Goal: Contribute content: Contribute content

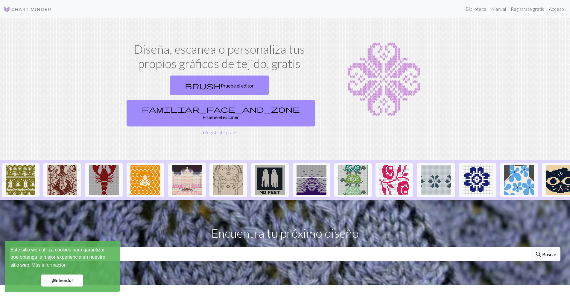
click at [70, 285] on link "¡Entiendo!" at bounding box center [62, 280] width 42 height 12
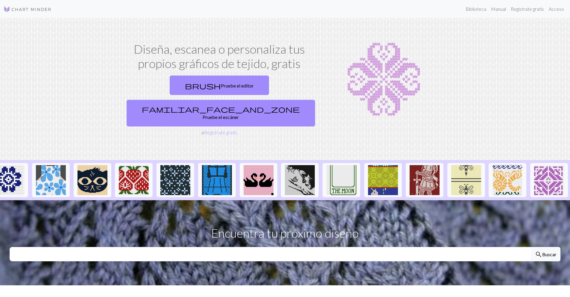
scroll to position [0, 606]
click at [229, 95] on link "brush Pruebe el editor" at bounding box center [219, 84] width 99 height 19
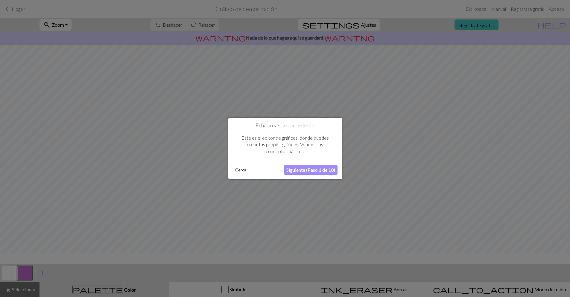
click at [265, 169] on font "Siguiente (Paso 1 de 10)" at bounding box center [310, 170] width 49 height 6
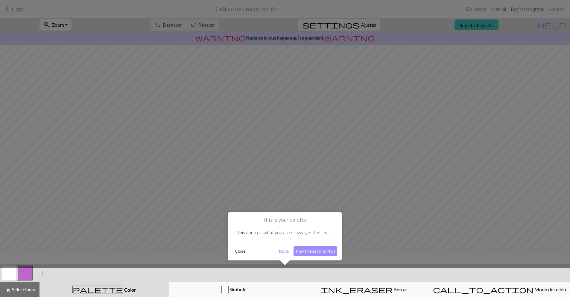
scroll to position [7, 0]
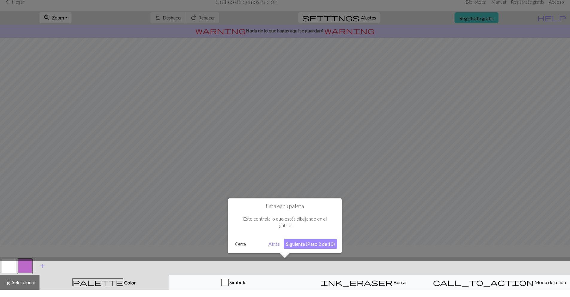
click at [265, 244] on font "Siguiente (Paso 2 de 10)" at bounding box center [310, 244] width 49 height 6
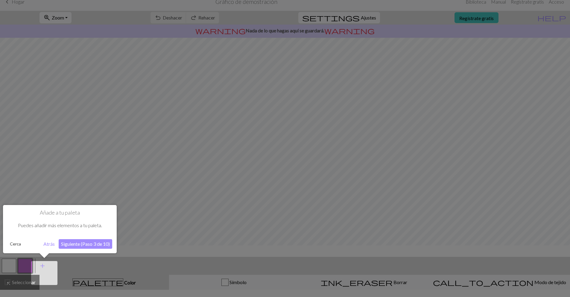
click at [78, 245] on font "Siguiente (Paso 3 de 10)" at bounding box center [85, 244] width 49 height 6
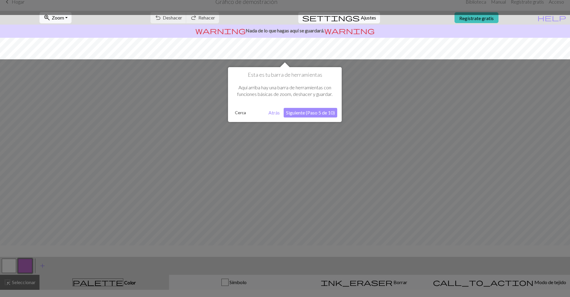
click at [239, 114] on font "Cerca" at bounding box center [240, 112] width 11 height 5
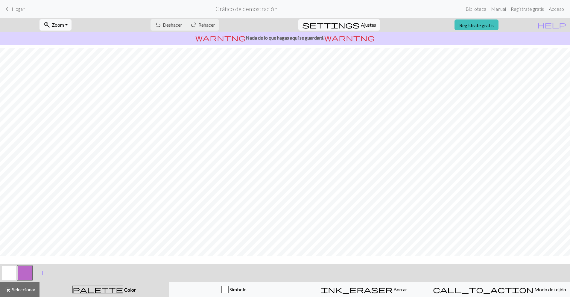
scroll to position [0, 0]
click at [265, 287] on div "ink_eraser Borrar Borrar" at bounding box center [364, 288] width 122 height 7
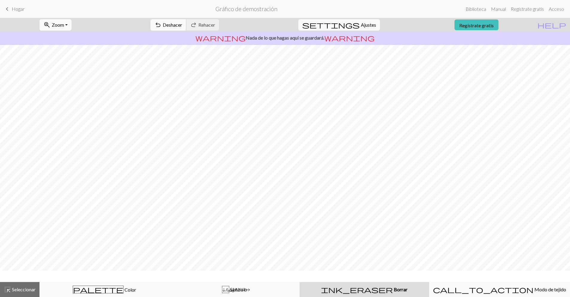
click at [182, 28] on font "Deshacer" at bounding box center [172, 25] width 19 height 6
click at [25, 7] on font "Hogar" at bounding box center [18, 9] width 13 height 6
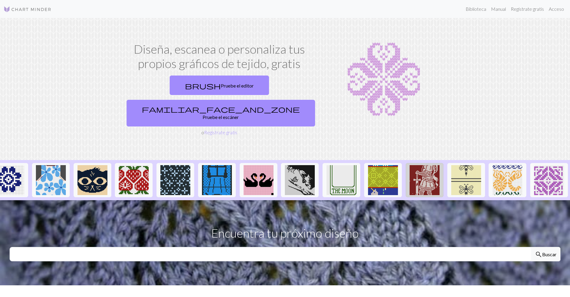
scroll to position [0, 598]
click at [265, 195] on img at bounding box center [341, 180] width 30 height 30
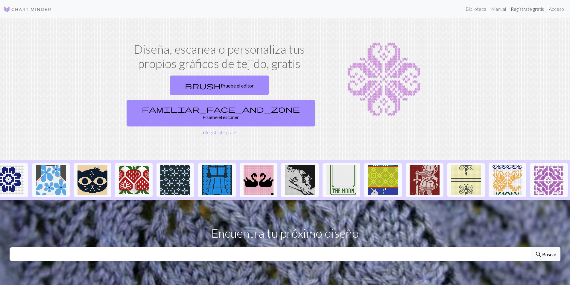
click at [265, 12] on font "Regístrate gratis" at bounding box center [527, 9] width 33 height 6
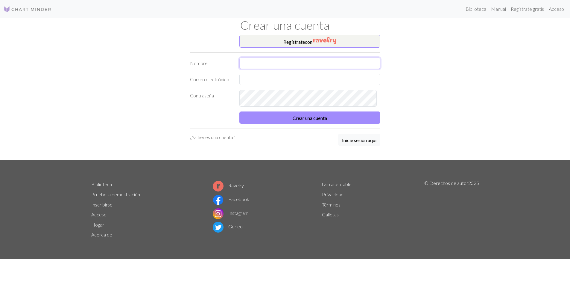
click at [265, 69] on input "text" at bounding box center [309, 62] width 141 height 11
type input "Manel"
click at [265, 85] on input "text" at bounding box center [309, 79] width 141 height 11
type input "m_a_v51@hotmail.com"
click at [239, 111] on button "Crear una cuenta" at bounding box center [309, 117] width 141 height 12
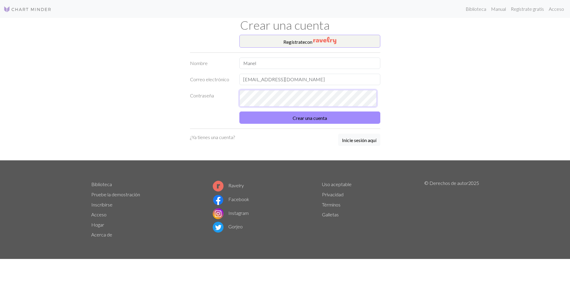
click at [239, 111] on button "Crear una cuenta" at bounding box center [309, 117] width 141 height 12
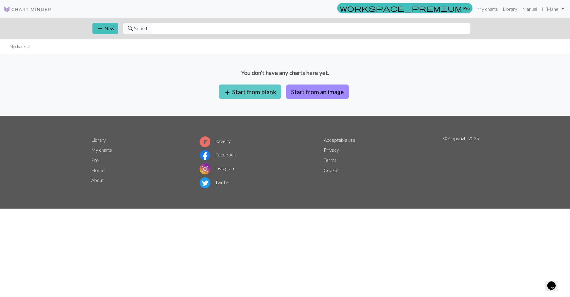
drag, startPoint x: 238, startPoint y: 128, endPoint x: 243, endPoint y: 127, distance: 4.8
click at [243, 99] on button "add Start from blank" at bounding box center [250, 91] width 63 height 14
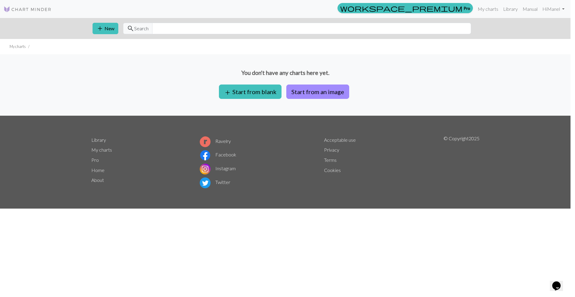
click at [242, 92] on label "Height" at bounding box center [232, 85] width 37 height 11
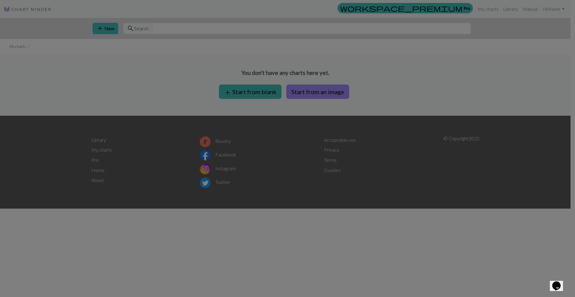
click at [242, 127] on div "Image to Chart Title Width 20 Height 20 Numbering Knit flat Knit in the round L…" at bounding box center [287, 109] width 149 height 193
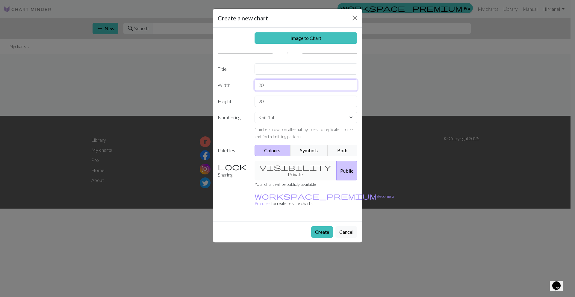
click at [265, 91] on input "20" at bounding box center [305, 84] width 103 height 11
type input "2"
type input "60"
click at [265, 107] on input "20" at bounding box center [305, 100] width 103 height 11
type input "2"
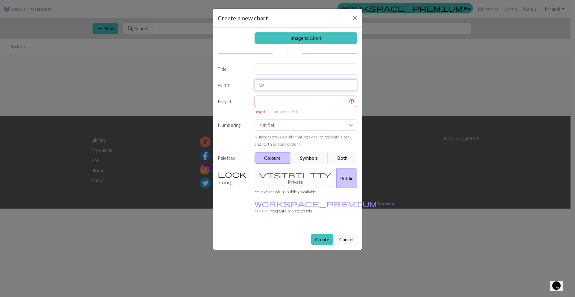
click at [265, 91] on input "60" at bounding box center [305, 84] width 103 height 11
type input "6"
type input "126"
click at [265, 107] on input "text" at bounding box center [305, 100] width 103 height 11
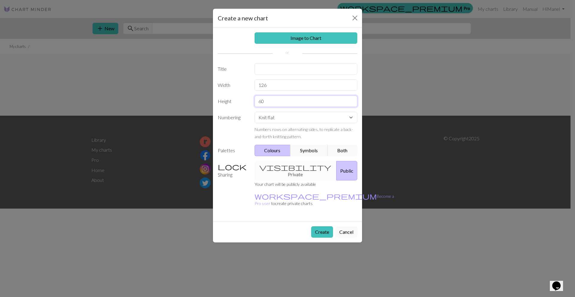
type input "60"
click at [265, 123] on select "Knit flat Knit in the round Lace knitting Cross stitch" at bounding box center [305, 117] width 103 height 11
select select "crossstitch"
click at [254, 123] on select "Knit flat Knit in the round Lace knitting Cross stitch" at bounding box center [305, 117] width 103 height 11
click at [265, 156] on button "Colours" at bounding box center [272, 150] width 36 height 11
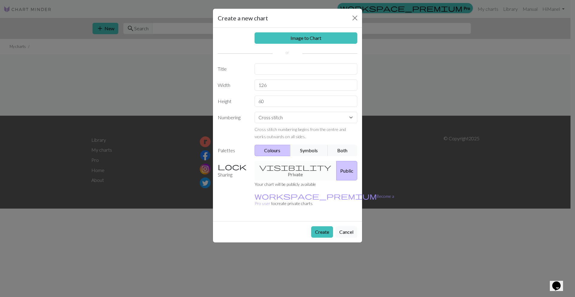
click at [265, 156] on button "Colours" at bounding box center [272, 150] width 36 height 11
click at [265, 180] on div "visibility Private Public" at bounding box center [306, 170] width 110 height 19
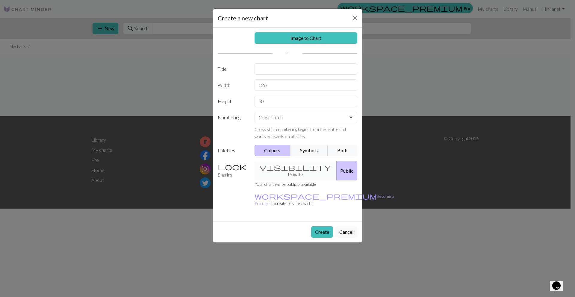
click at [265, 180] on div "visibility Private Public" at bounding box center [306, 170] width 110 height 19
click at [265, 187] on p "Your chart will be publicly available" at bounding box center [323, 183] width 139 height 7
click at [265, 186] on small "Your chart will be publicly available" at bounding box center [284, 183] width 61 height 5
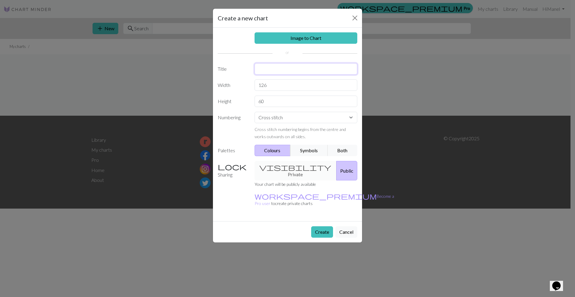
click at [265, 75] on input "text" at bounding box center [305, 68] width 103 height 11
type input "dibujos"
click at [265, 180] on div "visibility Private Public" at bounding box center [306, 170] width 110 height 19
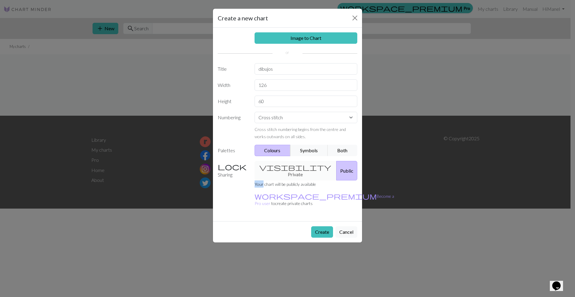
click at [265, 180] on div "visibility Private Public" at bounding box center [306, 170] width 110 height 19
click at [222, 180] on label "Sharing" at bounding box center [232, 170] width 37 height 19
click at [265, 44] on link "Image to Chart" at bounding box center [305, 37] width 103 height 11
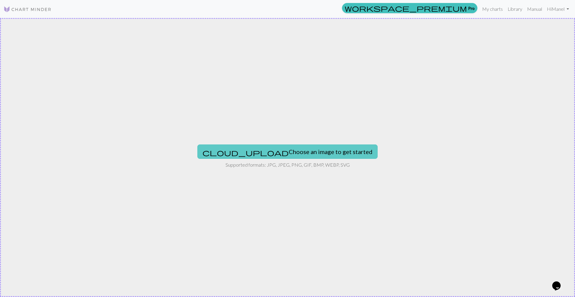
click at [265, 155] on button "cloud_upload Choose an image to get started" at bounding box center [287, 151] width 180 height 14
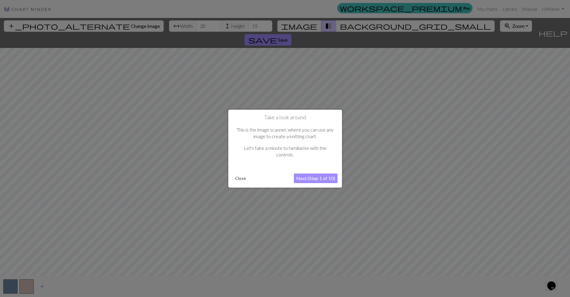
click at [265, 178] on button "Next (Step 1 of 10)" at bounding box center [316, 178] width 44 height 10
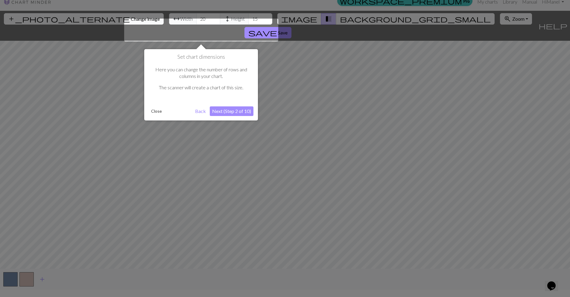
click at [162, 116] on button "Close" at bounding box center [157, 111] width 16 height 9
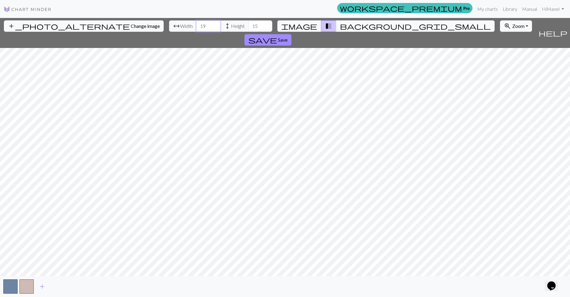
click at [196, 32] on input "19" at bounding box center [208, 25] width 24 height 11
click at [196, 32] on input "18" at bounding box center [208, 25] width 24 height 11
click at [196, 32] on input "17" at bounding box center [208, 25] width 24 height 11
click at [196, 32] on input "16" at bounding box center [208, 25] width 24 height 11
click at [196, 32] on input "15" at bounding box center [208, 25] width 24 height 11
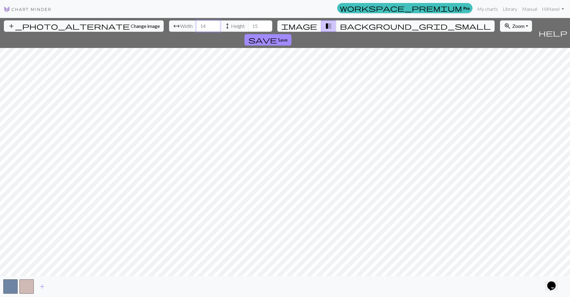
click at [196, 32] on input "14" at bounding box center [208, 25] width 24 height 11
click at [196, 32] on input "13" at bounding box center [208, 25] width 24 height 11
click at [196, 32] on input "12" at bounding box center [208, 25] width 24 height 11
click at [196, 32] on input "11" at bounding box center [208, 25] width 24 height 11
click at [196, 32] on input "10" at bounding box center [208, 25] width 24 height 11
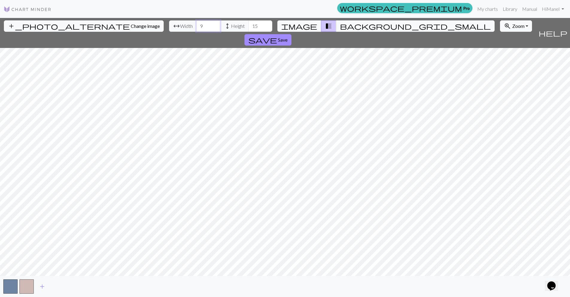
click at [196, 32] on input "9" at bounding box center [208, 25] width 24 height 11
click at [196, 24] on input "9" at bounding box center [208, 25] width 24 height 11
click at [196, 29] on input "10" at bounding box center [208, 25] width 24 height 11
click at [196, 29] on input "11" at bounding box center [208, 25] width 24 height 11
click at [196, 29] on input "12" at bounding box center [208, 25] width 24 height 11
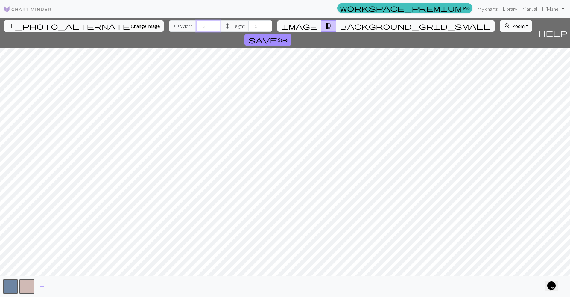
click at [196, 29] on input "13" at bounding box center [208, 25] width 24 height 11
click at [196, 29] on input "14" at bounding box center [208, 25] width 24 height 11
click at [196, 29] on input "15" at bounding box center [208, 25] width 24 height 11
click at [196, 29] on input "16" at bounding box center [208, 25] width 24 height 11
click at [196, 29] on input "17" at bounding box center [208, 25] width 24 height 11
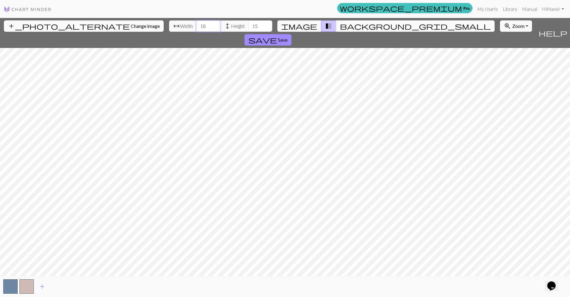
click at [196, 29] on input "18" at bounding box center [208, 25] width 24 height 11
click at [196, 29] on input "19" at bounding box center [208, 25] width 24 height 11
click at [196, 29] on input "20" at bounding box center [208, 25] width 24 height 11
click at [196, 29] on input "21" at bounding box center [208, 25] width 24 height 11
click at [196, 29] on input "22" at bounding box center [208, 25] width 24 height 11
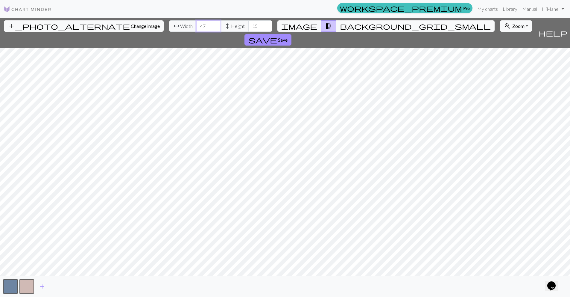
click at [196, 28] on input "47" at bounding box center [208, 25] width 24 height 11
click at [196, 28] on input "69" at bounding box center [208, 25] width 24 height 11
click at [196, 28] on input "78" at bounding box center [208, 25] width 24 height 11
click at [196, 28] on input "84" at bounding box center [208, 25] width 24 height 11
click at [196, 28] on input "87" at bounding box center [208, 25] width 24 height 11
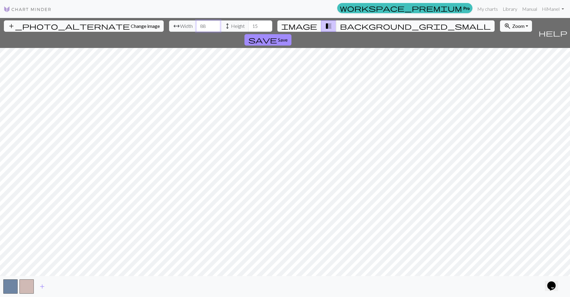
click at [196, 28] on input "88" at bounding box center [208, 25] width 24 height 11
click at [196, 28] on input "89" at bounding box center [208, 25] width 24 height 11
click at [196, 28] on input "90" at bounding box center [208, 25] width 24 height 11
click at [196, 28] on input "91" at bounding box center [208, 25] width 24 height 11
click at [196, 28] on input "92" at bounding box center [208, 25] width 24 height 11
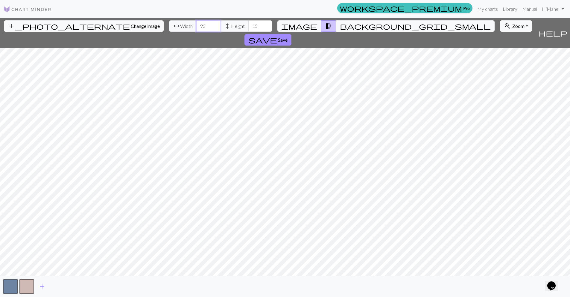
click at [196, 28] on input "93" at bounding box center [208, 25] width 24 height 11
click at [196, 28] on input "94" at bounding box center [208, 25] width 24 height 11
click at [196, 28] on input "95" at bounding box center [208, 25] width 24 height 11
click at [196, 28] on input "96" at bounding box center [208, 25] width 24 height 11
click at [196, 28] on input "97" at bounding box center [208, 25] width 24 height 11
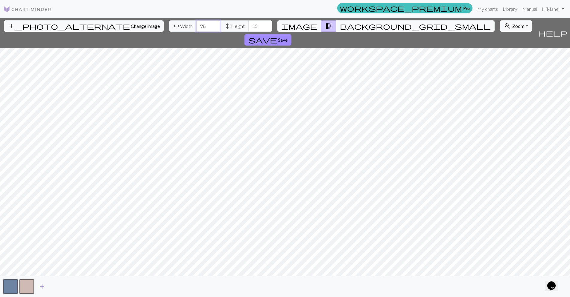
click at [196, 28] on input "98" at bounding box center [208, 25] width 24 height 11
type input "99"
click at [196, 28] on input "99" at bounding box center [208, 25] width 24 height 11
click at [265, 27] on input "53" at bounding box center [260, 25] width 24 height 11
click at [265, 27] on input "54" at bounding box center [260, 25] width 24 height 11
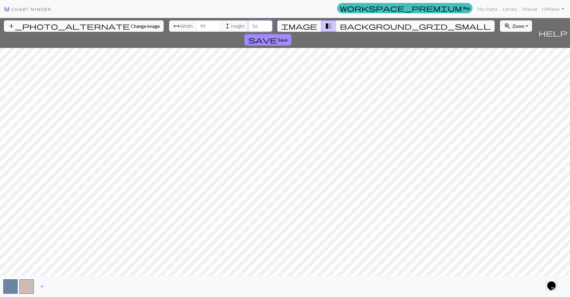
click at [265, 27] on input "57" at bounding box center [260, 25] width 24 height 11
click at [265, 27] on input "58" at bounding box center [260, 25] width 24 height 11
click at [265, 27] on input "59" at bounding box center [260, 25] width 24 height 11
type input "60"
click at [265, 27] on input "60" at bounding box center [260, 25] width 24 height 11
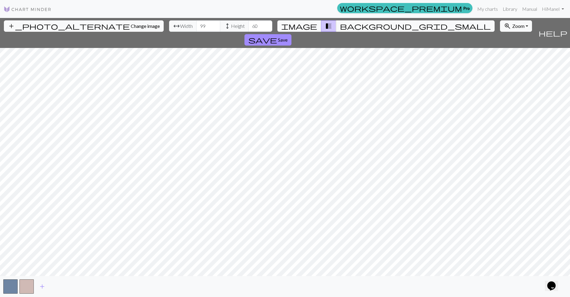
click at [265, 32] on button "image" at bounding box center [299, 25] width 44 height 11
click at [265, 29] on button "transition_fade" at bounding box center [328, 25] width 15 height 11
click at [265, 30] on span "background_grid_small" at bounding box center [415, 26] width 151 height 8
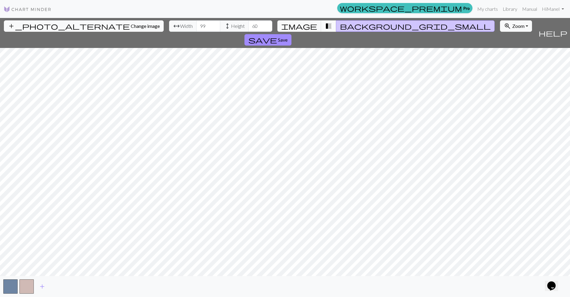
click at [265, 30] on button "transition_fade" at bounding box center [328, 25] width 15 height 11
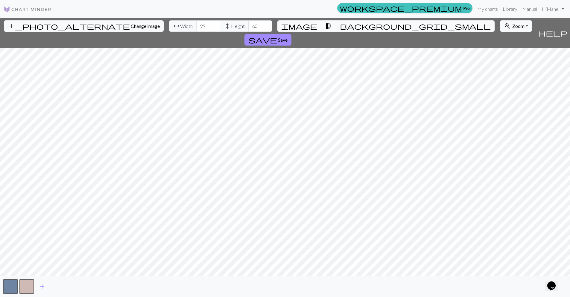
click at [265, 30] on span "transition_fade" at bounding box center [328, 26] width 7 height 8
click at [265, 30] on span "image" at bounding box center [299, 26] width 36 height 8
click at [265, 30] on span "transition_fade" at bounding box center [328, 26] width 7 height 8
click at [31, 285] on button "button" at bounding box center [26, 286] width 14 height 14
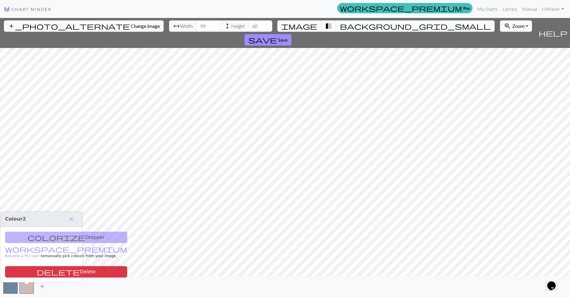
click at [45, 287] on span "add" at bounding box center [42, 286] width 7 height 8
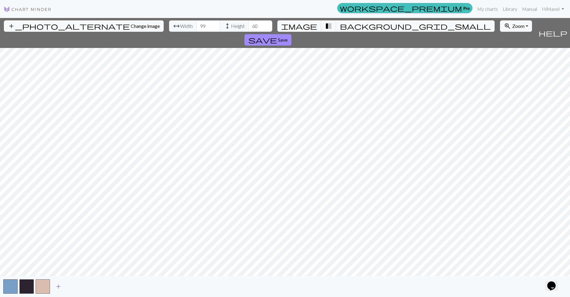
click at [61, 285] on span "add" at bounding box center [58, 286] width 7 height 8
click at [78, 285] on span "add" at bounding box center [74, 286] width 7 height 8
click at [98, 282] on button "add" at bounding box center [90, 285] width 15 height 11
click at [108, 285] on span "add" at bounding box center [106, 286] width 7 height 8
click at [124, 285] on span "add" at bounding box center [122, 286] width 7 height 8
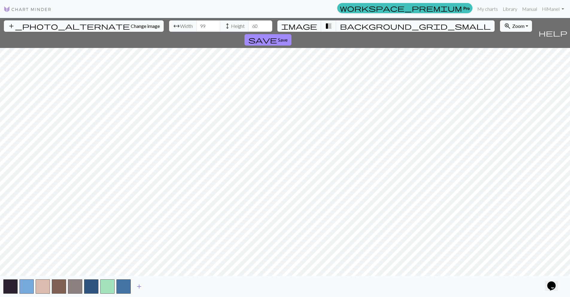
click at [141, 285] on span "add" at bounding box center [139, 286] width 7 height 8
click at [157, 287] on span "add" at bounding box center [155, 286] width 7 height 8
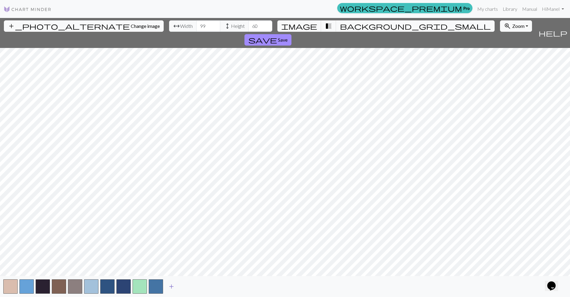
click at [174, 286] on span "add" at bounding box center [171, 286] width 7 height 8
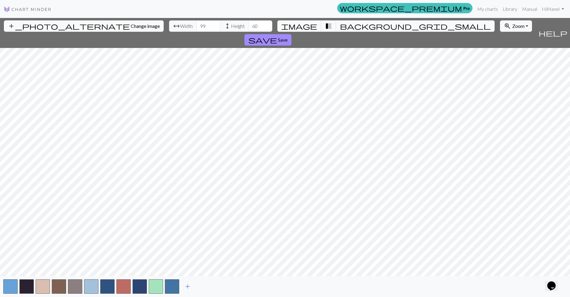
click at [191, 285] on span "add" at bounding box center [187, 286] width 7 height 8
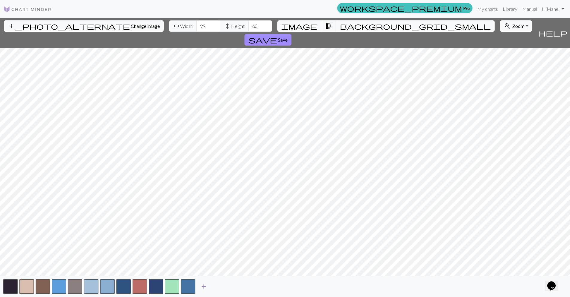
click at [207, 286] on span "add" at bounding box center [203, 286] width 7 height 8
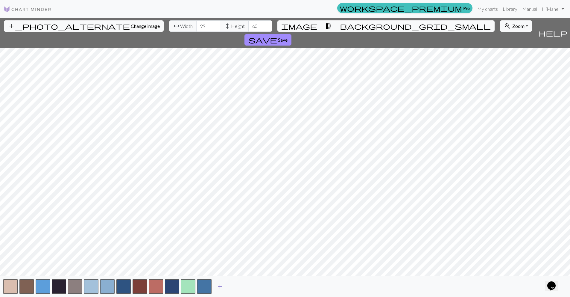
click at [223, 287] on span "add" at bounding box center [219, 286] width 7 height 8
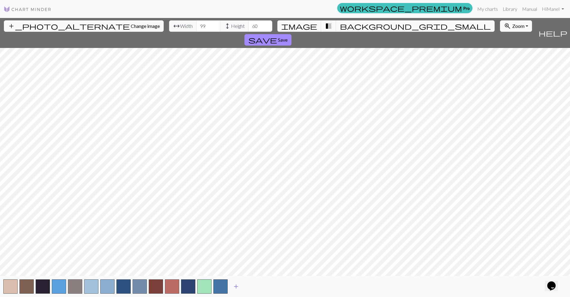
click at [239, 286] on span "add" at bounding box center [236, 286] width 7 height 8
click at [255, 286] on span "add" at bounding box center [252, 286] width 7 height 8
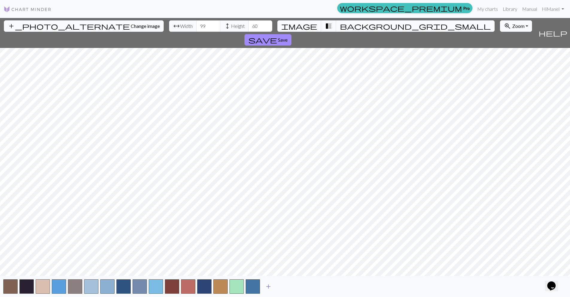
click at [265, 286] on span "add" at bounding box center [268, 286] width 7 height 8
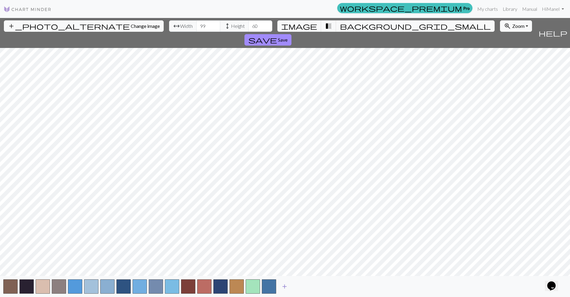
click at [265, 286] on span "add" at bounding box center [284, 286] width 7 height 8
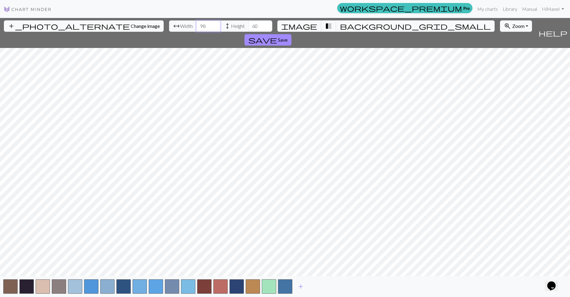
click at [196, 32] on input "98" at bounding box center [208, 25] width 24 height 11
click at [196, 32] on input "97" at bounding box center [208, 25] width 24 height 11
click at [196, 32] on input "96" at bounding box center [208, 25] width 24 height 11
click at [196, 32] on input "95" at bounding box center [208, 25] width 24 height 11
click at [196, 32] on input "94" at bounding box center [208, 25] width 24 height 11
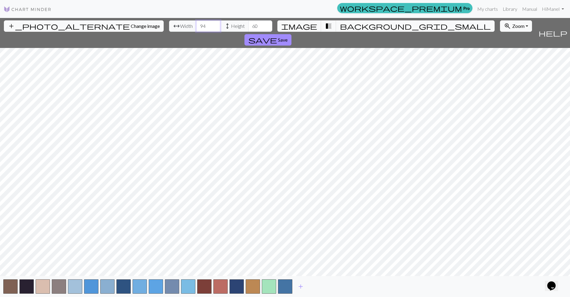
click at [196, 32] on input "93" at bounding box center [208, 25] width 24 height 11
click at [196, 32] on input "92" at bounding box center [208, 25] width 24 height 11
click at [196, 32] on input "91" at bounding box center [208, 25] width 24 height 11
click at [196, 32] on input "90" at bounding box center [208, 25] width 24 height 11
click at [196, 32] on input "89" at bounding box center [208, 25] width 24 height 11
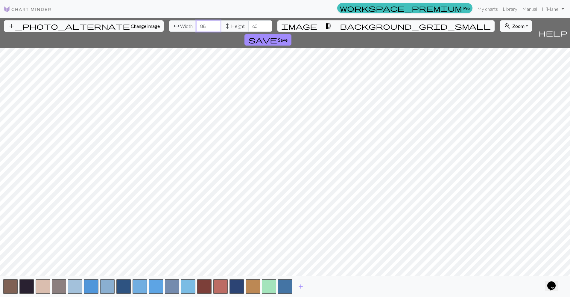
click at [196, 32] on input "88" at bounding box center [208, 25] width 24 height 11
click at [196, 32] on input "87" at bounding box center [208, 25] width 24 height 11
click at [196, 32] on input "86" at bounding box center [208, 25] width 24 height 11
click at [196, 32] on input "85" at bounding box center [208, 25] width 24 height 11
click at [196, 32] on input "84" at bounding box center [208, 25] width 24 height 11
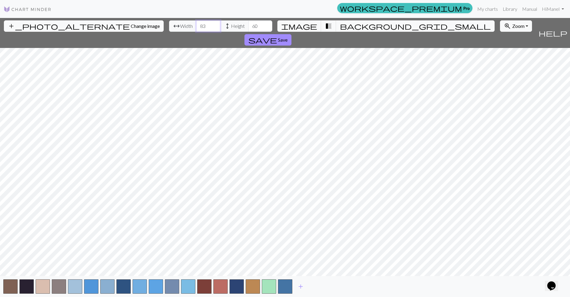
click at [196, 32] on input "83" at bounding box center [208, 25] width 24 height 11
click at [196, 32] on input "82" at bounding box center [208, 25] width 24 height 11
click at [196, 32] on input "81" at bounding box center [208, 25] width 24 height 11
click at [196, 32] on input "80" at bounding box center [208, 25] width 24 height 11
click at [196, 32] on input "79" at bounding box center [208, 25] width 24 height 11
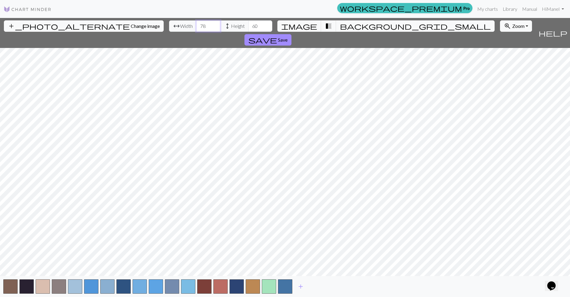
click at [196, 32] on input "78" at bounding box center [208, 25] width 24 height 11
click at [196, 32] on input "77" at bounding box center [208, 25] width 24 height 11
click at [196, 32] on input "76" at bounding box center [208, 25] width 24 height 11
click at [196, 32] on input "75" at bounding box center [208, 25] width 24 height 11
click at [196, 32] on input "74" at bounding box center [208, 25] width 24 height 11
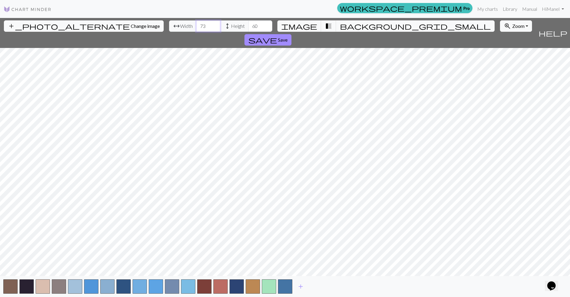
click at [196, 32] on input "73" at bounding box center [208, 25] width 24 height 11
click at [196, 32] on input "72" at bounding box center [208, 25] width 24 height 11
click at [196, 32] on input "71" at bounding box center [208, 25] width 24 height 11
click at [196, 32] on input "70" at bounding box center [208, 25] width 24 height 11
click at [196, 32] on input "69" at bounding box center [208, 25] width 24 height 11
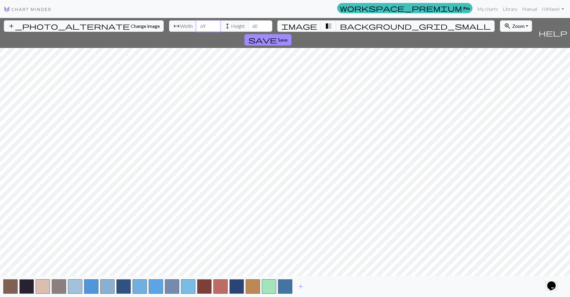
click at [196, 32] on input "68" at bounding box center [208, 25] width 24 height 11
click at [196, 32] on input "67" at bounding box center [208, 25] width 24 height 11
click at [196, 32] on input "66" at bounding box center [208, 25] width 24 height 11
click at [196, 32] on input "65" at bounding box center [208, 25] width 24 height 11
click at [196, 32] on input "64" at bounding box center [208, 25] width 24 height 11
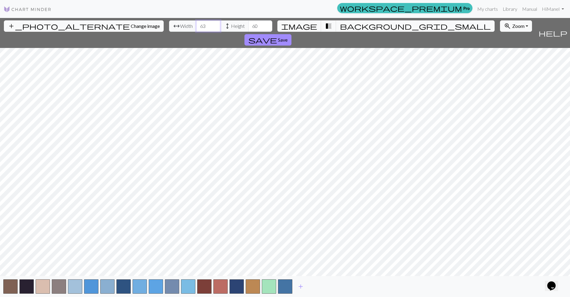
click at [196, 32] on input "63" at bounding box center [208, 25] width 24 height 11
click at [196, 32] on input "62" at bounding box center [208, 25] width 24 height 11
click at [196, 32] on input "61" at bounding box center [208, 25] width 24 height 11
click at [196, 32] on input "60" at bounding box center [208, 25] width 24 height 11
click at [196, 25] on input "84" at bounding box center [208, 25] width 24 height 11
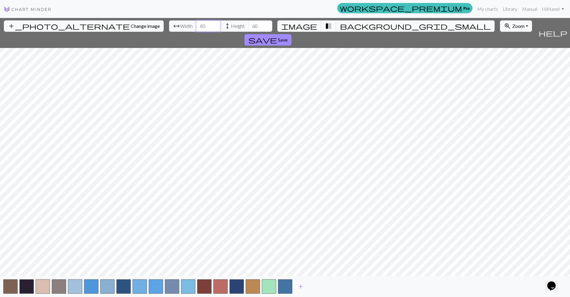
click at [196, 25] on input "85" at bounding box center [208, 25] width 24 height 11
click at [196, 25] on input "86" at bounding box center [208, 25] width 24 height 11
click at [196, 25] on input "87" at bounding box center [208, 25] width 24 height 11
click at [196, 25] on input "88" at bounding box center [208, 25] width 24 height 11
click at [196, 25] on input "89" at bounding box center [208, 25] width 24 height 11
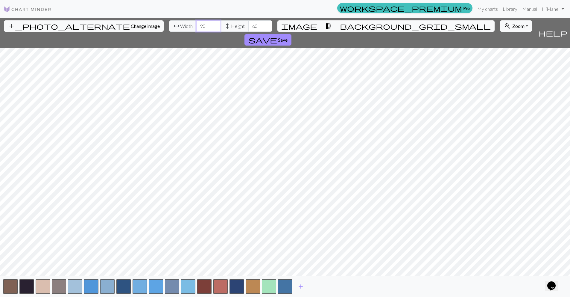
click at [196, 25] on input "90" at bounding box center [208, 25] width 24 height 11
click at [196, 27] on input "91" at bounding box center [208, 25] width 24 height 11
click at [196, 27] on input "92" at bounding box center [208, 25] width 24 height 11
click at [196, 27] on input "93" at bounding box center [208, 25] width 24 height 11
click at [196, 27] on input "94" at bounding box center [208, 25] width 24 height 11
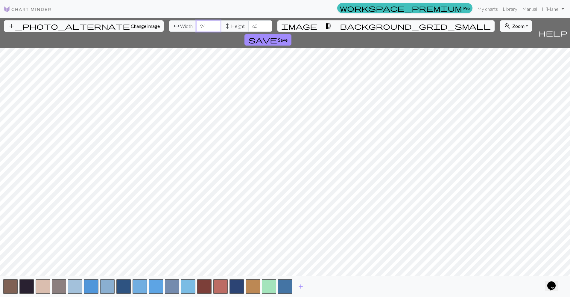
drag, startPoint x: 194, startPoint y: 27, endPoint x: 347, endPoint y: 34, distance: 152.8
type input "95"
click at [196, 27] on input "95" at bounding box center [208, 25] width 24 height 11
click at [265, 32] on button "transition_fade" at bounding box center [328, 25] width 15 height 11
click at [265, 30] on span "transition_fade" at bounding box center [328, 26] width 7 height 8
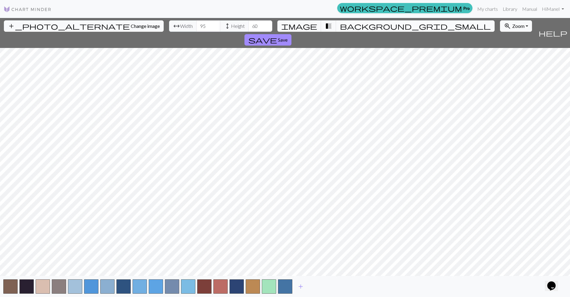
click at [265, 30] on span "background_grid_small" at bounding box center [415, 26] width 151 height 8
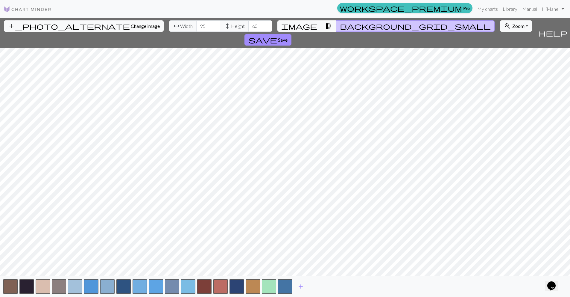
click at [265, 30] on span "background_grid_small" at bounding box center [415, 26] width 151 height 8
click at [265, 30] on span "image" at bounding box center [299, 26] width 36 height 8
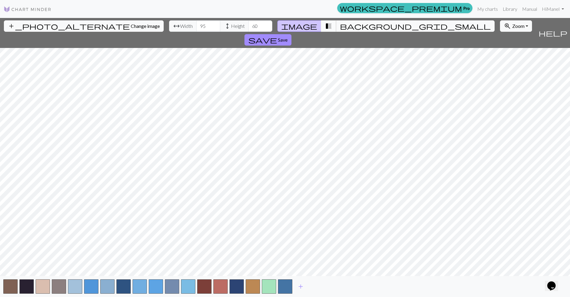
click at [265, 27] on button "transition_fade" at bounding box center [328, 25] width 15 height 11
click at [131, 29] on span "Change image" at bounding box center [145, 26] width 29 height 6
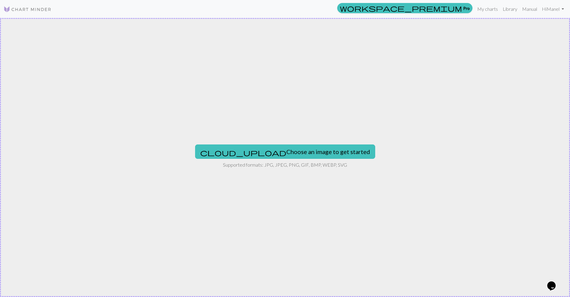
scroll to position [0, 0]
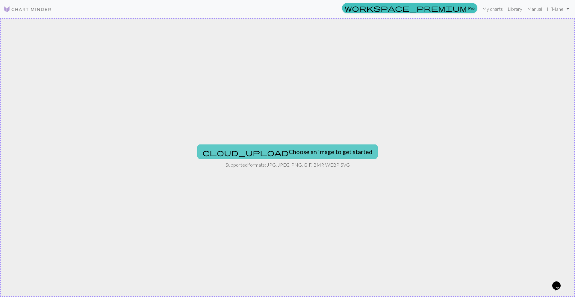
click at [248, 148] on button "cloud_upload Choose an image to get started" at bounding box center [287, 151] width 180 height 14
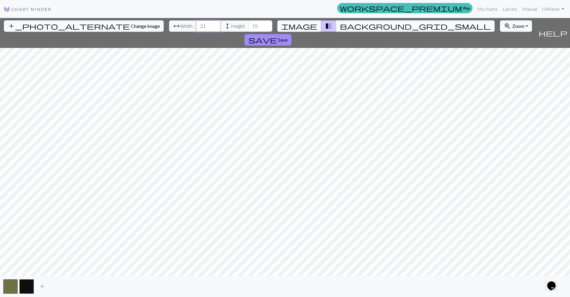
click at [196, 32] on input "21" at bounding box center [208, 25] width 24 height 11
click at [196, 32] on input "22" at bounding box center [208, 25] width 24 height 11
click at [196, 32] on input "23" at bounding box center [208, 25] width 24 height 11
click at [196, 32] on input "24" at bounding box center [208, 25] width 24 height 11
click at [196, 32] on input "25" at bounding box center [208, 25] width 24 height 11
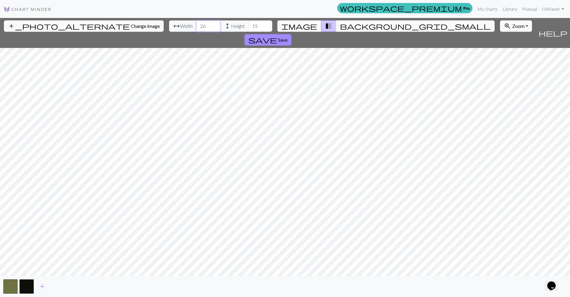
click at [196, 32] on input "26" at bounding box center [208, 25] width 24 height 11
click at [196, 32] on input "27" at bounding box center [208, 25] width 24 height 11
type input "62"
click at [196, 32] on input "62" at bounding box center [208, 25] width 24 height 11
click at [265, 32] on input "49" at bounding box center [260, 25] width 24 height 11
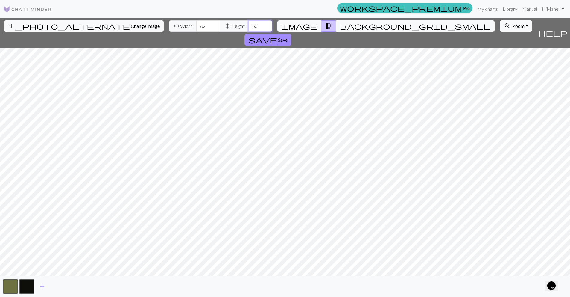
click at [265, 32] on input "50" at bounding box center [260, 25] width 24 height 11
click at [265, 32] on input "51" at bounding box center [260, 25] width 24 height 11
click at [265, 32] on input "52" at bounding box center [260, 25] width 24 height 11
click at [265, 32] on input "64" at bounding box center [260, 25] width 24 height 11
click at [265, 32] on input "65" at bounding box center [260, 25] width 24 height 11
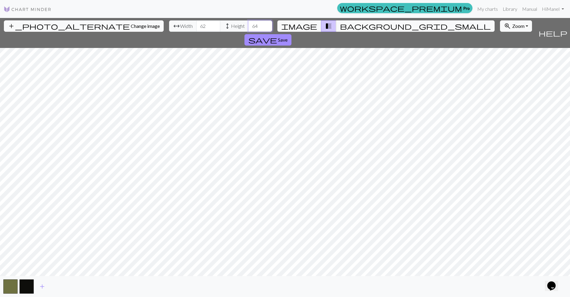
click at [265, 32] on input "64" at bounding box center [260, 25] width 24 height 11
click at [265, 32] on input "63" at bounding box center [260, 25] width 24 height 11
click at [265, 32] on input "62" at bounding box center [260, 25] width 24 height 11
click at [265, 32] on input "61" at bounding box center [260, 25] width 24 height 11
type input "62"
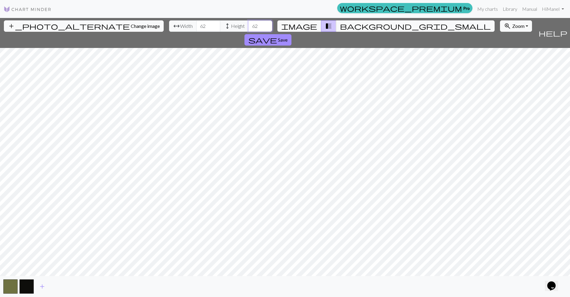
click at [265, 32] on input "62" at bounding box center [260, 25] width 24 height 11
click at [265, 281] on div "Opens Chat This icon Opens the chat window." at bounding box center [552, 286] width 10 height 10
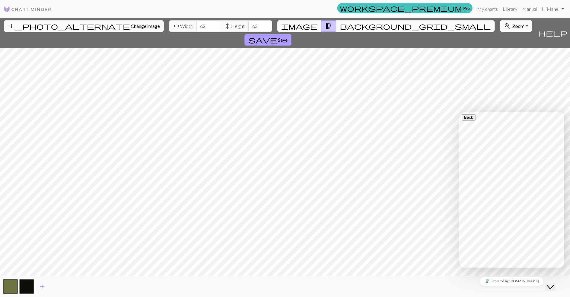
click at [265, 34] on button "save Save" at bounding box center [267, 39] width 47 height 11
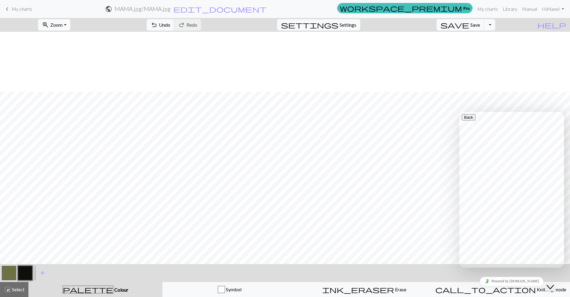
scroll to position [60, 0]
click at [265, 26] on button "Toggle Dropdown" at bounding box center [489, 24] width 11 height 11
click at [170, 28] on span "Undo" at bounding box center [164, 25] width 11 height 6
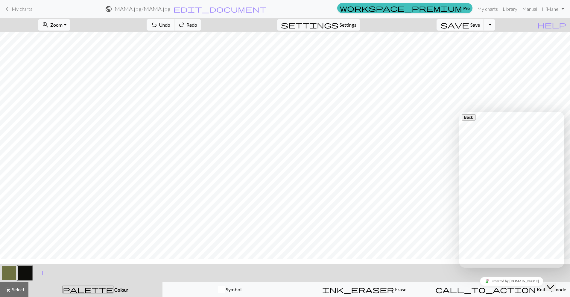
click at [170, 28] on span "Undo" at bounding box center [164, 25] width 11 height 6
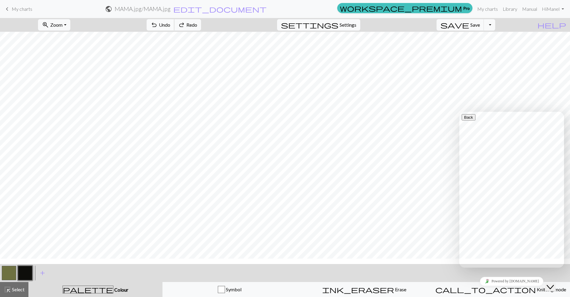
click at [170, 28] on span "Undo" at bounding box center [164, 25] width 11 height 6
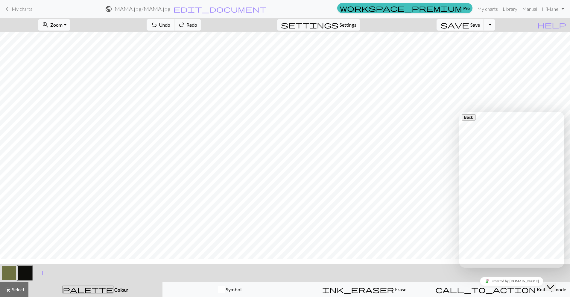
click at [170, 28] on span "Undo" at bounding box center [164, 25] width 11 height 6
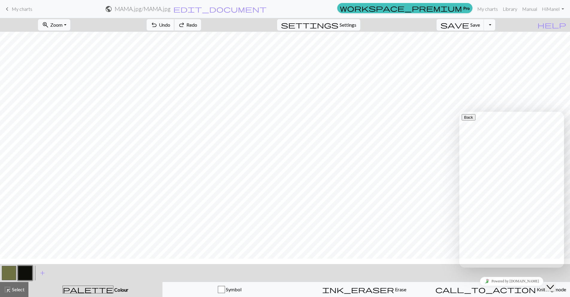
click at [170, 28] on span "Undo" at bounding box center [164, 25] width 11 height 6
drag, startPoint x: 543, startPoint y: 130, endPoint x: 535, endPoint y: 225, distance: 95.5
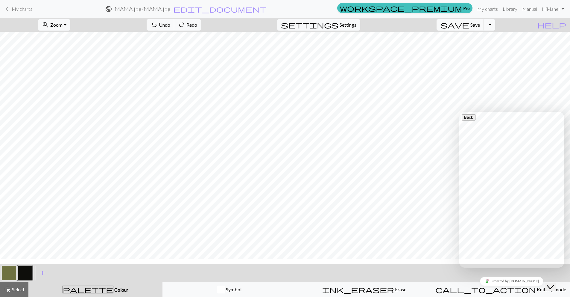
drag, startPoint x: 537, startPoint y: 129, endPoint x: 559, endPoint y: 186, distance: 61.6
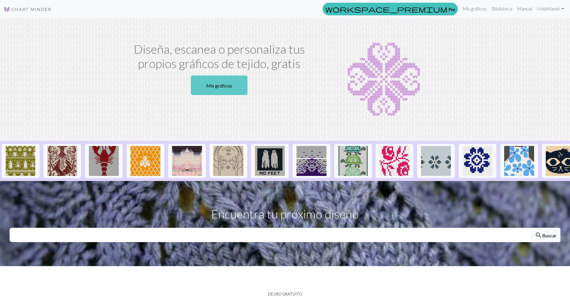
click at [215, 88] on font "Mis gráficos" at bounding box center [219, 86] width 26 height 6
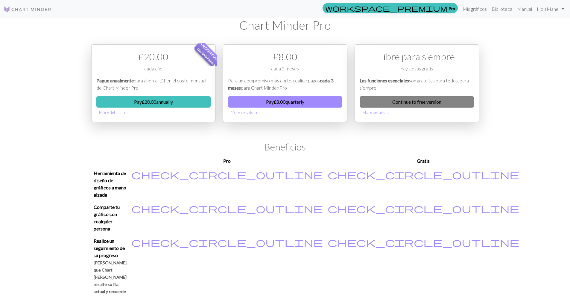
click at [265, 107] on link "Continue to free version" at bounding box center [417, 101] width 114 height 11
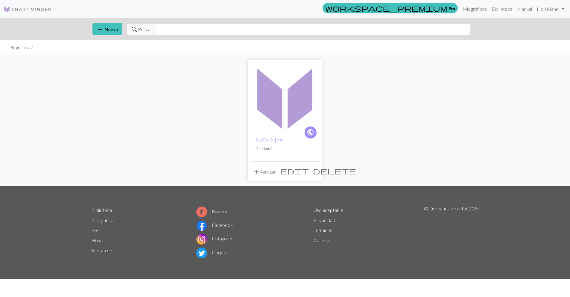
click at [257, 177] on button "add Agregar" at bounding box center [264, 171] width 27 height 12
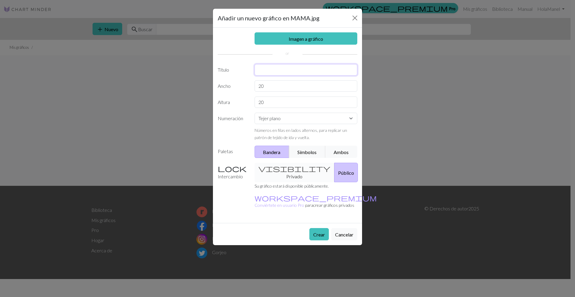
click at [265, 75] on input "text" at bounding box center [305, 69] width 103 height 11
type input "dibujos"
click at [265, 92] on input "20" at bounding box center [305, 85] width 103 height 11
type input "2"
type input "60"
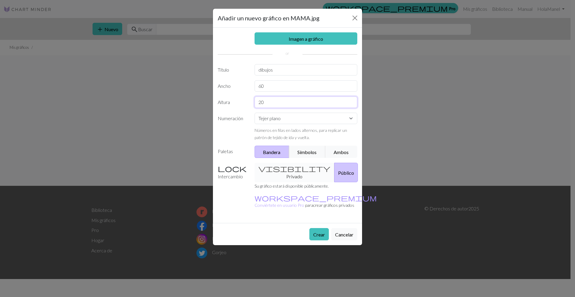
click at [265, 108] on input "20" at bounding box center [305, 101] width 103 height 11
type input "2"
type input "126"
click at [265, 175] on font "Público" at bounding box center [346, 173] width 16 height 6
drag, startPoint x: 320, startPoint y: 277, endPoint x: 323, endPoint y: 277, distance: 3.6
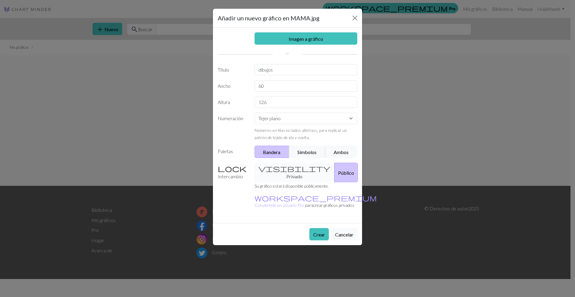
click at [265, 175] on font "Público" at bounding box center [346, 173] width 16 height 6
click at [265, 45] on link "Imagen a gráfico" at bounding box center [305, 38] width 103 height 12
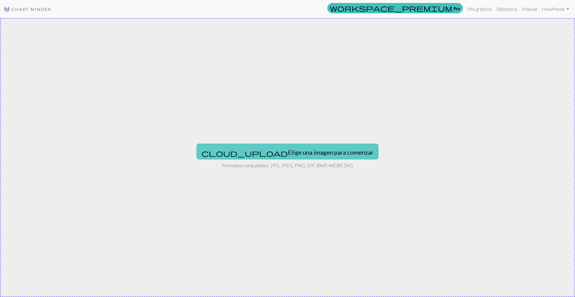
click at [265, 156] on font "Elige una imagen para comenzar" at bounding box center [331, 151] width 86 height 7
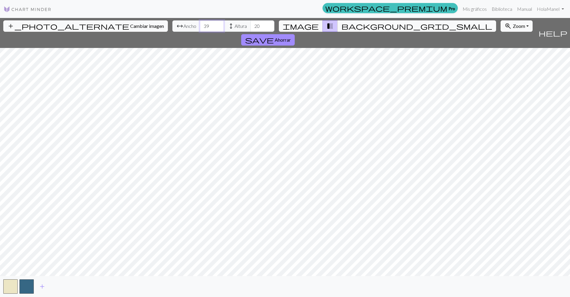
click at [200, 32] on input "39" at bounding box center [212, 25] width 24 height 11
type input "68"
click at [200, 32] on input "68" at bounding box center [212, 25] width 24 height 11
click at [265, 32] on input "49" at bounding box center [262, 25] width 24 height 11
click at [265, 32] on input "56" at bounding box center [262, 25] width 24 height 11
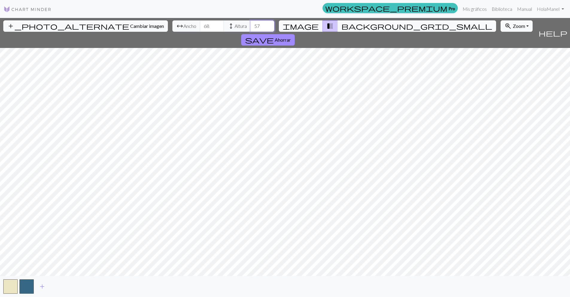
click at [265, 32] on input "57" at bounding box center [262, 25] width 24 height 11
click at [265, 32] on input "58" at bounding box center [262, 25] width 24 height 11
click at [265, 32] on input "59" at bounding box center [262, 25] width 24 height 11
type input "60"
click at [265, 32] on input "60" at bounding box center [262, 25] width 24 height 11
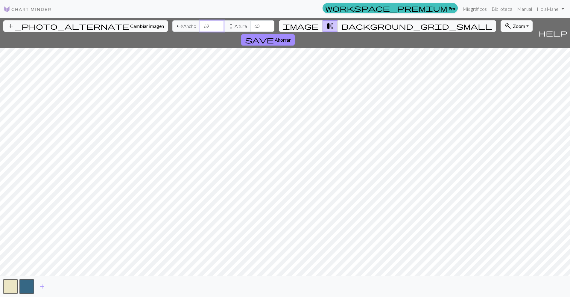
click at [200, 32] on input "69" at bounding box center [212, 25] width 24 height 11
click at [200, 32] on input "70" at bounding box center [212, 25] width 24 height 11
click at [200, 32] on input "71" at bounding box center [212, 25] width 24 height 11
click at [200, 32] on input "72" at bounding box center [212, 25] width 24 height 11
click at [200, 32] on input "78" at bounding box center [212, 25] width 24 height 11
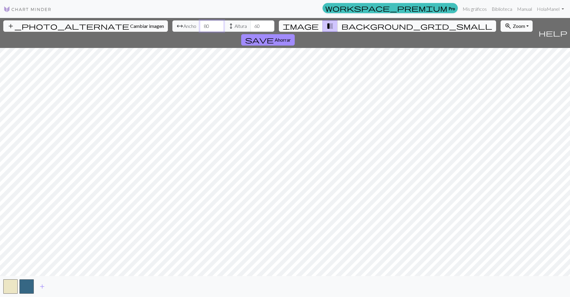
click at [200, 32] on input "80" at bounding box center [212, 25] width 24 height 11
click at [200, 32] on input "81" at bounding box center [212, 25] width 24 height 11
click at [200, 32] on input "82" at bounding box center [212, 25] width 24 height 11
click at [200, 32] on input "83" at bounding box center [212, 25] width 24 height 11
click at [200, 32] on input "84" at bounding box center [212, 25] width 24 height 11
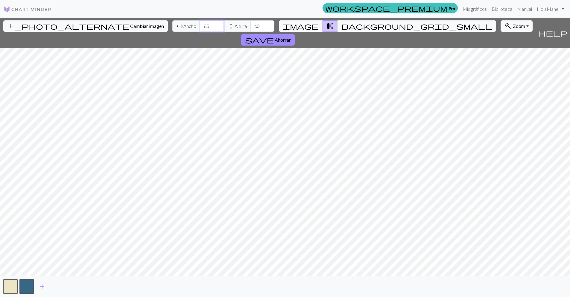
click at [200, 32] on input "85" at bounding box center [212, 25] width 24 height 11
click at [200, 32] on input "86" at bounding box center [212, 25] width 24 height 11
click at [200, 32] on input "87" at bounding box center [212, 25] width 24 height 11
click at [200, 32] on input "88" at bounding box center [212, 25] width 24 height 11
click at [200, 32] on input "89" at bounding box center [212, 25] width 24 height 11
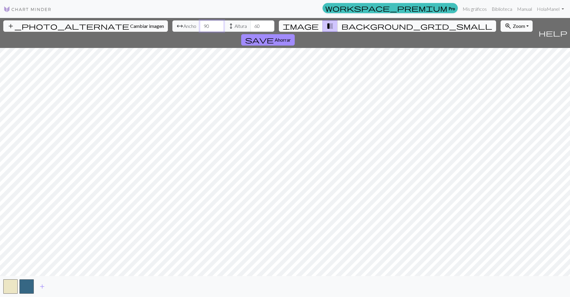
click at [200, 32] on input "90" at bounding box center [212, 25] width 24 height 11
click at [200, 32] on input "91" at bounding box center [212, 25] width 24 height 11
click at [200, 32] on input "92" at bounding box center [212, 25] width 24 height 11
click at [200, 32] on input "93" at bounding box center [212, 25] width 24 height 11
click at [200, 32] on input "94" at bounding box center [212, 25] width 24 height 11
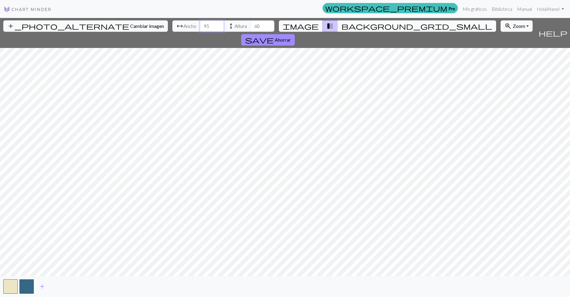
click at [200, 32] on input "95" at bounding box center [212, 25] width 24 height 11
click at [200, 32] on input "110" at bounding box center [212, 25] width 24 height 11
type input "114"
click at [200, 32] on input "114" at bounding box center [212, 25] width 24 height 11
click at [265, 37] on button "save Ahorrar" at bounding box center [268, 39] width 54 height 11
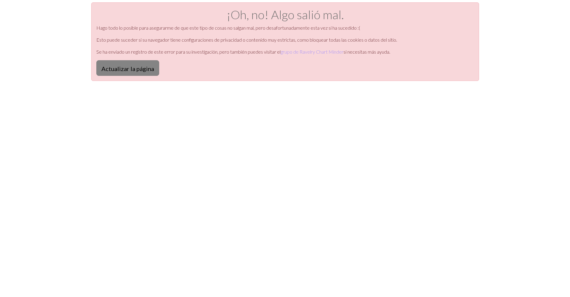
click at [147, 72] on font "Actualizar la página" at bounding box center [127, 68] width 53 height 7
click at [153, 72] on font "Actualizar la página" at bounding box center [127, 68] width 53 height 7
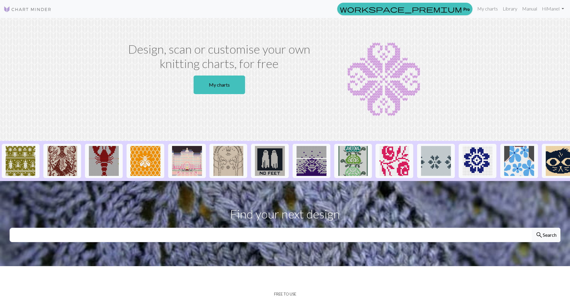
scroll to position [22, 0]
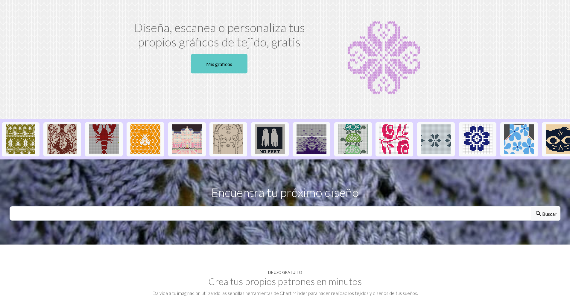
click at [220, 73] on link "Mis gráficos" at bounding box center [219, 63] width 57 height 19
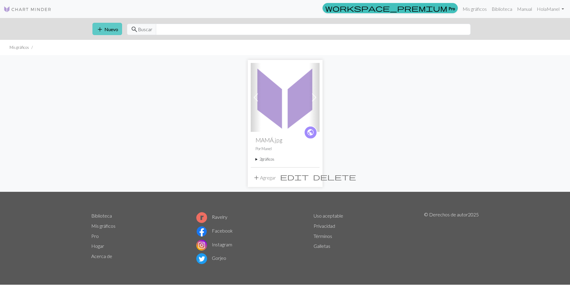
click at [117, 35] on button "add Nuevo" at bounding box center [107, 29] width 30 height 12
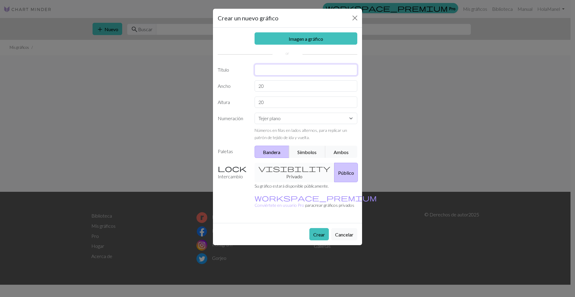
click at [284, 75] on input "text" at bounding box center [305, 69] width 103 height 11
type input "dibujo"
click at [296, 92] on input "20" at bounding box center [305, 85] width 103 height 11
type input "2"
type input "120"
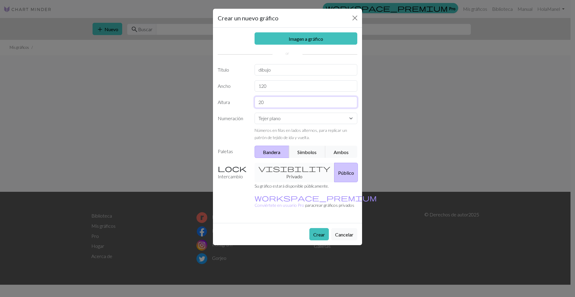
click at [282, 108] on input "20" at bounding box center [305, 101] width 103 height 11
type input "2"
type input "60"
click at [321, 42] on font "Imagen a gráfico" at bounding box center [305, 39] width 34 height 6
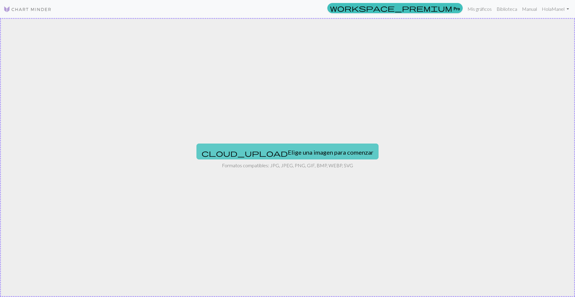
click at [294, 159] on button "cloud_upload Elige una imagen para comenzar" at bounding box center [287, 151] width 182 height 16
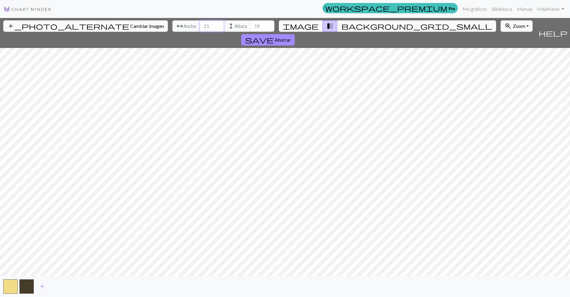
click at [200, 32] on input "21" at bounding box center [212, 25] width 24 height 11
click at [200, 32] on input "22" at bounding box center [212, 25] width 24 height 11
click at [200, 32] on input "23" at bounding box center [212, 25] width 24 height 11
click at [200, 32] on input "24" at bounding box center [212, 25] width 24 height 11
click at [200, 32] on input "25" at bounding box center [212, 25] width 24 height 11
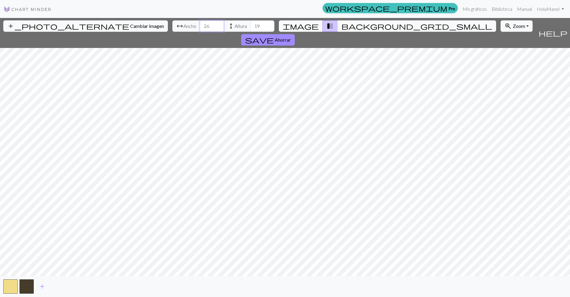
click at [200, 32] on input "26" at bounding box center [212, 25] width 24 height 11
click at [200, 32] on input "27" at bounding box center [212, 25] width 24 height 11
click at [200, 32] on input "28" at bounding box center [212, 25] width 24 height 11
click at [200, 32] on input "29" at bounding box center [212, 25] width 24 height 11
click at [200, 32] on input "30" at bounding box center [212, 25] width 24 height 11
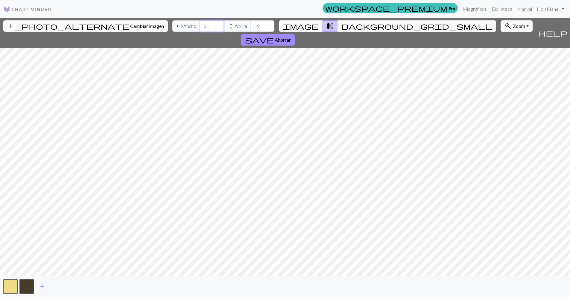
click at [200, 32] on input "31" at bounding box center [212, 25] width 24 height 11
click at [200, 32] on input "32" at bounding box center [212, 25] width 24 height 11
click at [200, 32] on input "33" at bounding box center [212, 25] width 24 height 11
click at [200, 32] on input "34" at bounding box center [212, 25] width 24 height 11
click at [200, 32] on input "35" at bounding box center [212, 25] width 24 height 11
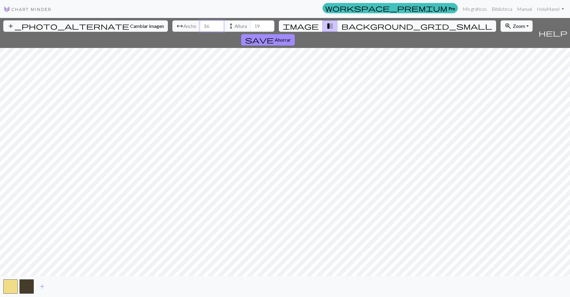
click at [200, 32] on input "36" at bounding box center [212, 25] width 24 height 11
click at [200, 32] on input "37" at bounding box center [212, 25] width 24 height 11
click at [200, 32] on input "38" at bounding box center [212, 25] width 24 height 11
click at [200, 32] on input "39" at bounding box center [212, 25] width 24 height 11
click at [200, 32] on input "40" at bounding box center [212, 25] width 24 height 11
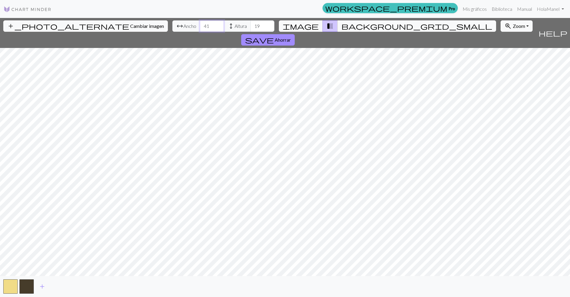
click at [200, 32] on input "41" at bounding box center [212, 25] width 24 height 11
click at [200, 32] on input "42" at bounding box center [212, 25] width 24 height 11
click at [200, 32] on input "43" at bounding box center [212, 25] width 24 height 11
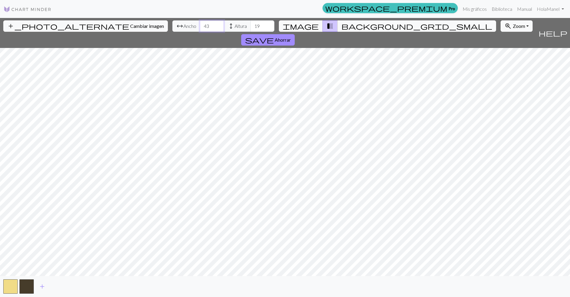
click at [200, 32] on input "43" at bounding box center [212, 25] width 24 height 11
click at [200, 32] on input "44" at bounding box center [212, 25] width 24 height 11
click at [200, 32] on input "45" at bounding box center [212, 25] width 24 height 11
click at [200, 32] on input "46" at bounding box center [212, 25] width 24 height 11
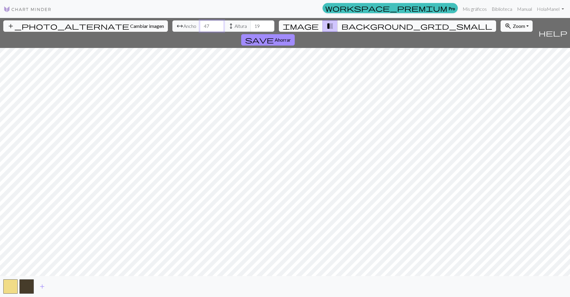
click at [200, 32] on input "47" at bounding box center [212, 25] width 24 height 11
click at [200, 32] on input "48" at bounding box center [212, 25] width 24 height 11
click at [200, 32] on input "49" at bounding box center [212, 25] width 24 height 11
click at [200, 32] on input "50" at bounding box center [212, 25] width 24 height 11
click at [200, 32] on input "51" at bounding box center [212, 25] width 24 height 11
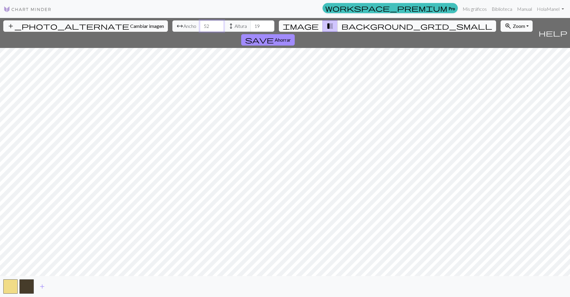
click at [200, 32] on input "52" at bounding box center [212, 25] width 24 height 11
click at [200, 32] on input "53" at bounding box center [212, 25] width 24 height 11
click at [200, 32] on input "54" at bounding box center [212, 25] width 24 height 11
click at [200, 32] on input "55" at bounding box center [212, 25] width 24 height 11
click at [200, 32] on input "56" at bounding box center [212, 25] width 24 height 11
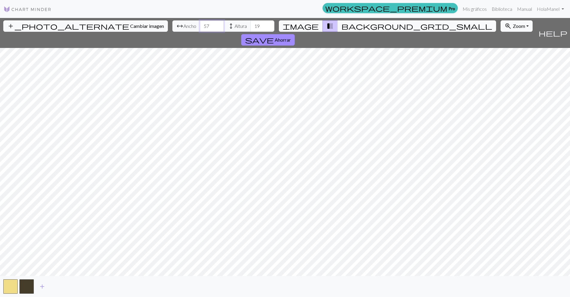
click at [200, 32] on input "57" at bounding box center [212, 25] width 24 height 11
click at [200, 32] on input "58" at bounding box center [212, 25] width 24 height 11
click at [200, 32] on input "59" at bounding box center [212, 25] width 24 height 11
click at [200, 32] on input "60" at bounding box center [212, 25] width 24 height 11
click at [200, 32] on input "61" at bounding box center [212, 25] width 24 height 11
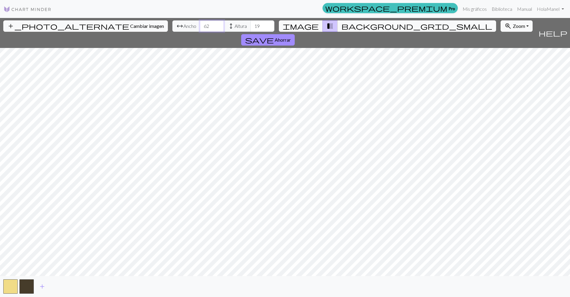
type input "62"
click at [200, 32] on input "62" at bounding box center [212, 25] width 24 height 11
click at [270, 32] on input "20" at bounding box center [262, 25] width 24 height 11
click at [271, 32] on input "54" at bounding box center [262, 25] width 24 height 11
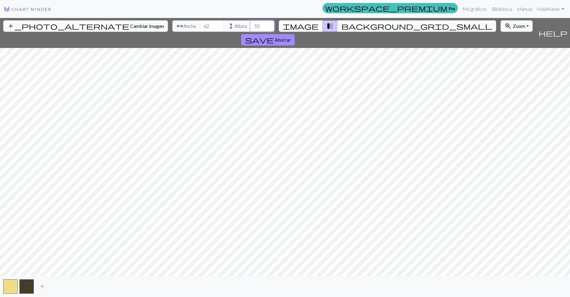
click at [269, 32] on input "55" at bounding box center [262, 25] width 24 height 11
click at [269, 32] on input "56" at bounding box center [262, 25] width 24 height 11
click at [269, 32] on input "57" at bounding box center [262, 25] width 24 height 11
click at [269, 32] on input "58" at bounding box center [262, 25] width 24 height 11
click at [269, 32] on input "59" at bounding box center [262, 25] width 24 height 11
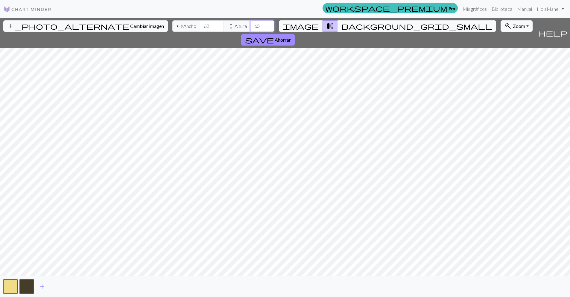
type input "60"
click at [269, 32] on input "60" at bounding box center [262, 25] width 24 height 11
click at [317, 32] on button "image" at bounding box center [301, 25] width 44 height 11
click at [334, 30] on span "transition_fade" at bounding box center [329, 26] width 7 height 8
click at [358, 30] on span "background_grid_small" at bounding box center [416, 26] width 151 height 8
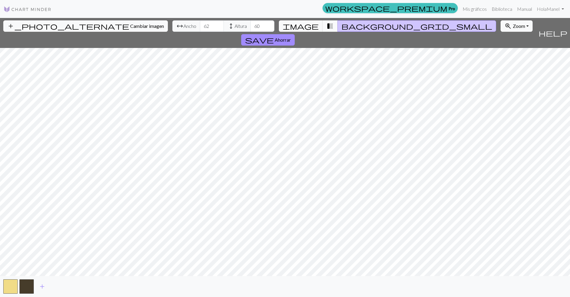
click at [334, 30] on span "transition_fade" at bounding box center [329, 26] width 7 height 8
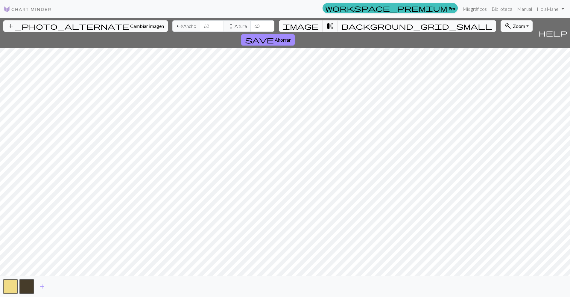
click at [360, 30] on span "background_grid_small" at bounding box center [416, 26] width 151 height 8
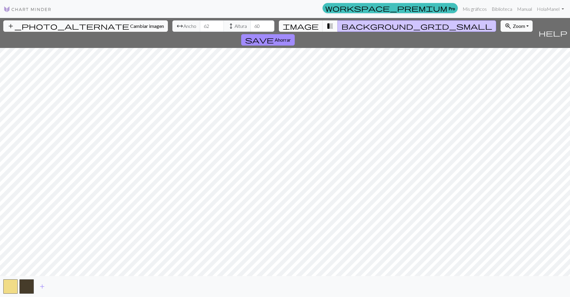
click at [334, 30] on span "transition_fade" at bounding box center [329, 26] width 7 height 8
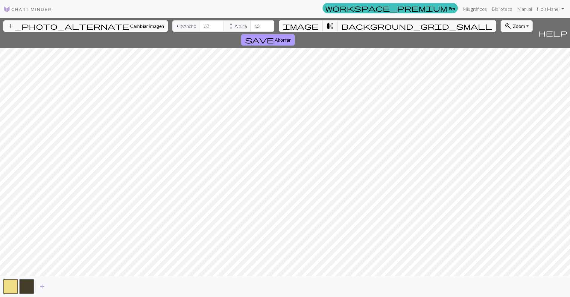
click at [291, 39] on font "Ahorrar" at bounding box center [283, 40] width 16 height 6
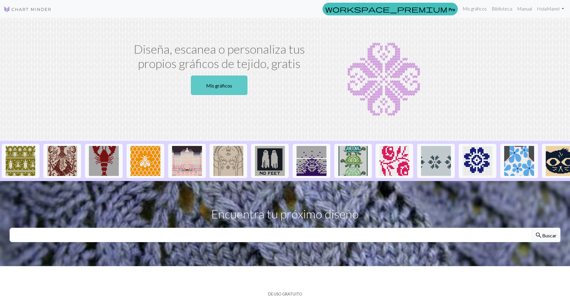
click at [210, 95] on link "Mis gráficos" at bounding box center [219, 84] width 57 height 19
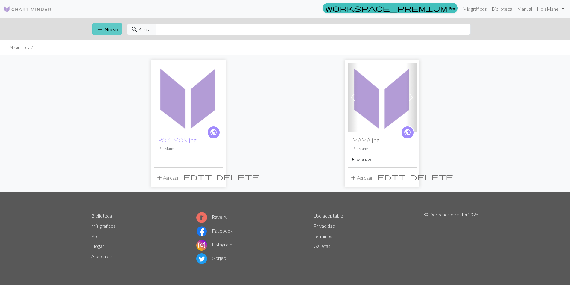
click at [109, 35] on button "add Nuevo" at bounding box center [107, 29] width 30 height 12
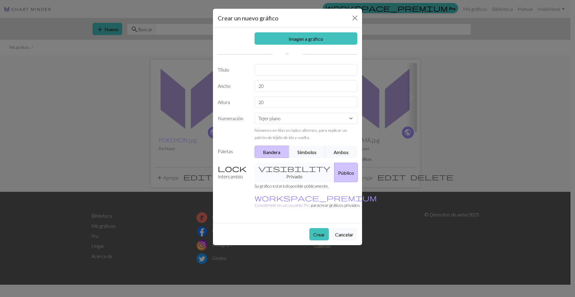
click at [295, 90] on div "Imagen a gráfico Título Ancho 20 Altura 20 Numeración Tejer plano Tejer en redo…" at bounding box center [287, 125] width 149 height 195
drag, startPoint x: 294, startPoint y: 98, endPoint x: 298, endPoint y: 98, distance: 3.6
click at [298, 75] on input "text" at bounding box center [305, 69] width 103 height 11
type input "pokemon"
click at [304, 92] on input "20" at bounding box center [305, 85] width 103 height 11
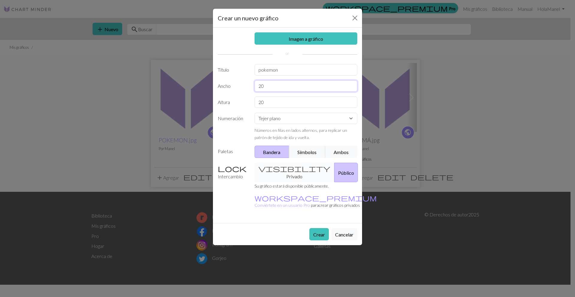
type input "2"
click at [293, 92] on input "60" at bounding box center [305, 85] width 103 height 11
type input "60"
drag, startPoint x: 288, startPoint y: 144, endPoint x: 287, endPoint y: 153, distance: 9.1
click at [288, 108] on input "20" at bounding box center [305, 101] width 103 height 11
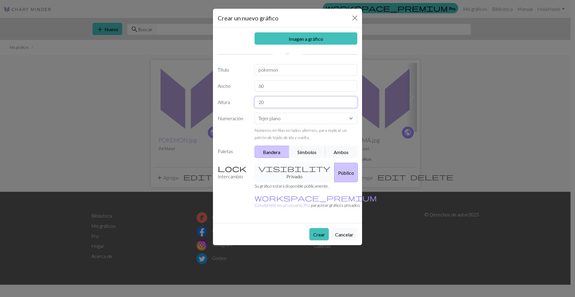
type input "2"
type input "60"
click at [320, 45] on link "Imagen a gráfico" at bounding box center [305, 38] width 103 height 12
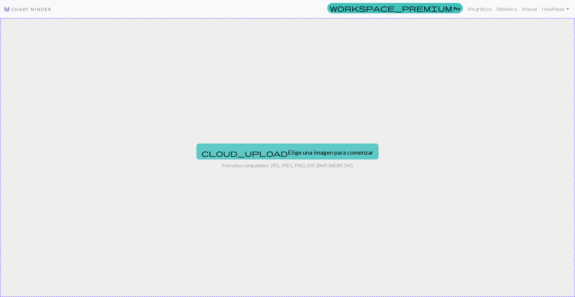
click at [288, 156] on font "Elige una imagen para comenzar" at bounding box center [331, 151] width 86 height 7
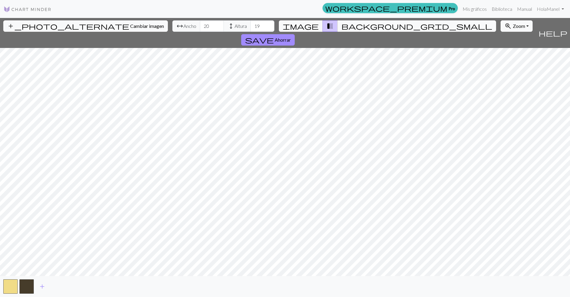
click at [338, 31] on button "transition_fade" at bounding box center [330, 25] width 15 height 11
click at [362, 30] on span "background_grid_small" at bounding box center [416, 26] width 151 height 8
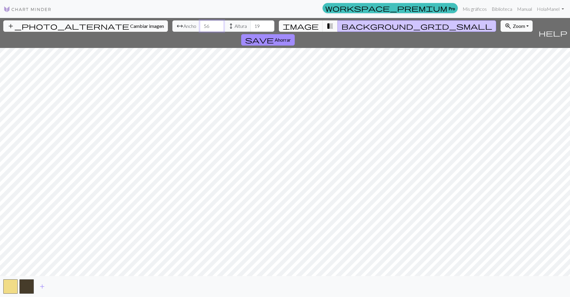
click at [200, 32] on input "56" at bounding box center [212, 25] width 24 height 11
drag, startPoint x: 199, startPoint y: 32, endPoint x: 196, endPoint y: 37, distance: 5.6
click at [200, 32] on input "56" at bounding box center [212, 25] width 24 height 11
click at [200, 32] on input "57" at bounding box center [212, 25] width 24 height 11
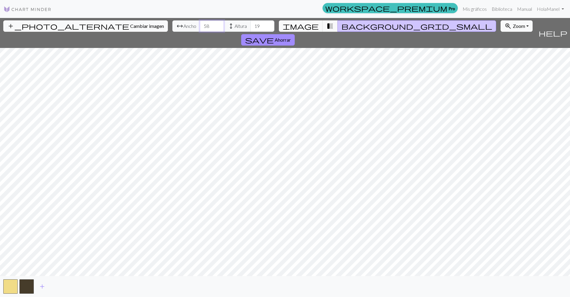
click at [200, 32] on input "58" at bounding box center [212, 25] width 24 height 11
click at [200, 32] on input "59" at bounding box center [212, 25] width 24 height 11
type input "60"
click at [200, 32] on input "60" at bounding box center [212, 25] width 24 height 11
click at [267, 32] on input "54" at bounding box center [262, 25] width 24 height 11
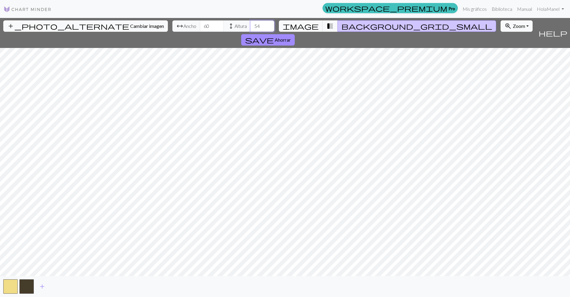
drag, startPoint x: 265, startPoint y: 35, endPoint x: 269, endPoint y: 35, distance: 3.6
click at [269, 32] on input "54" at bounding box center [262, 25] width 24 height 11
click at [271, 32] on input "54" at bounding box center [262, 25] width 24 height 11
click at [265, 32] on input "54" at bounding box center [262, 25] width 24 height 11
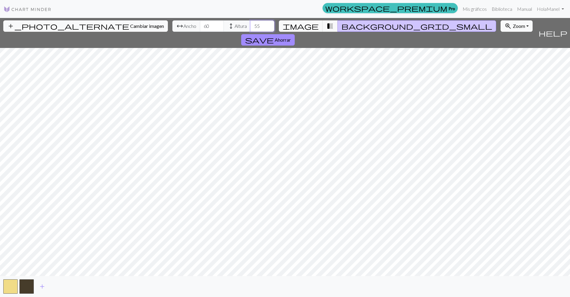
click at [269, 32] on input "55" at bounding box center [262, 25] width 24 height 11
click at [269, 32] on input "56" at bounding box center [262, 25] width 24 height 11
click at [269, 32] on input "57" at bounding box center [262, 25] width 24 height 11
click at [269, 32] on input "58" at bounding box center [262, 25] width 24 height 11
click at [269, 32] on input "59" at bounding box center [262, 25] width 24 height 11
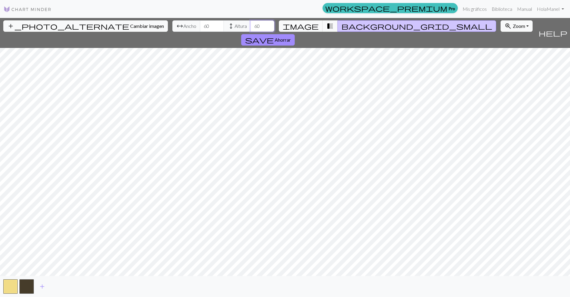
type input "60"
click at [269, 32] on input "60" at bounding box center [262, 25] width 24 height 11
click at [30, 291] on button "button" at bounding box center [26, 286] width 14 height 14
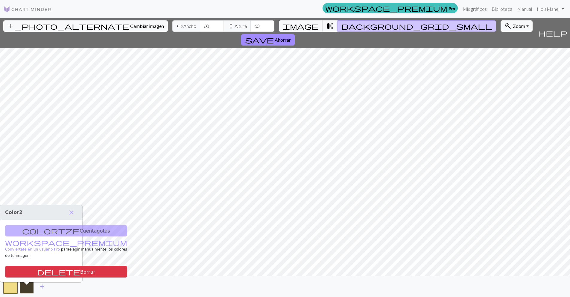
click at [28, 292] on button "button" at bounding box center [26, 286] width 14 height 14
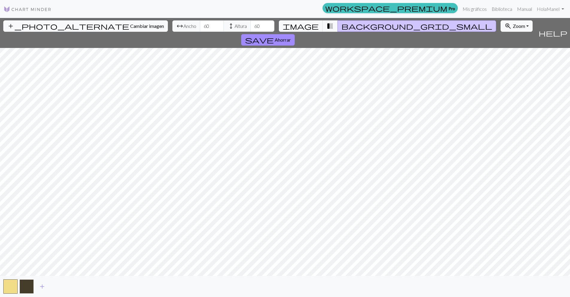
click at [25, 291] on button "button" at bounding box center [26, 286] width 14 height 14
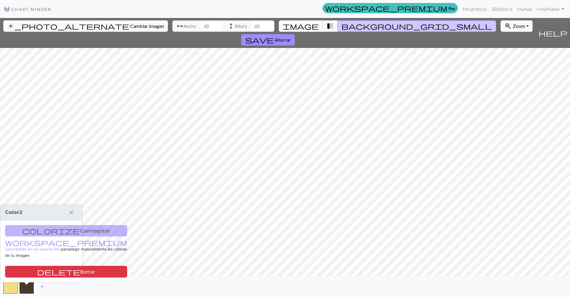
scroll to position [7, 0]
click at [69, 208] on span "close" at bounding box center [71, 212] width 7 height 8
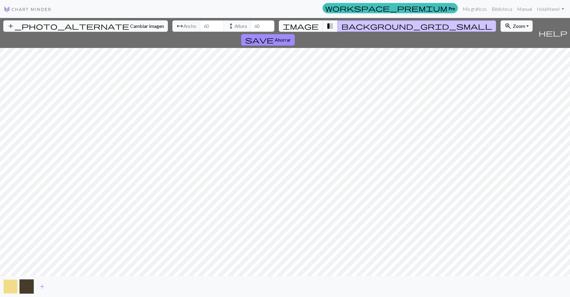
click at [8, 279] on button "button" at bounding box center [10, 286] width 14 height 14
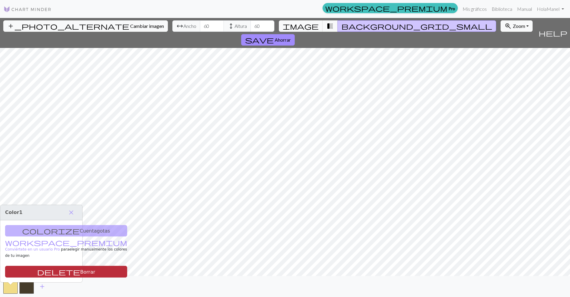
click at [80, 268] on font "Borrar" at bounding box center [87, 271] width 15 height 6
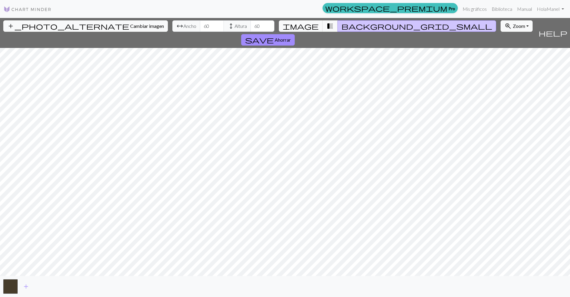
click at [357, 30] on span "background_grid_small" at bounding box center [416, 26] width 151 height 8
click at [318, 28] on button "image" at bounding box center [301, 25] width 44 height 11
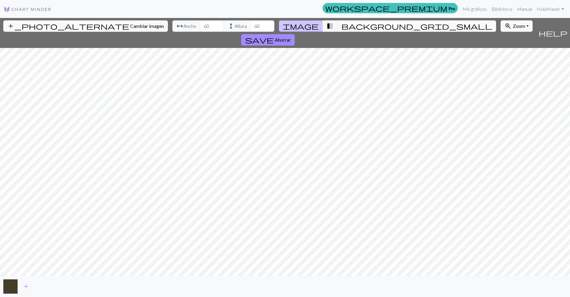
click at [173, 41] on div "add_photo_alternate Cambiar imagen arrow_range Ancho 60 height Altura 60 image …" at bounding box center [285, 157] width 570 height 279
click at [340, 20] on div "add_photo_alternate Cambiar imagen arrow_range Ancho 60 height Altura 60 image …" at bounding box center [268, 33] width 536 height 30
click at [334, 30] on span "transition_fade" at bounding box center [329, 26] width 7 height 8
click at [367, 32] on button "background_grid_small" at bounding box center [417, 25] width 159 height 11
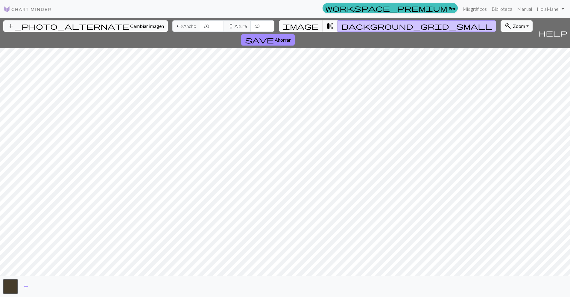
click at [334, 32] on button "transition_fade" at bounding box center [330, 25] width 15 height 11
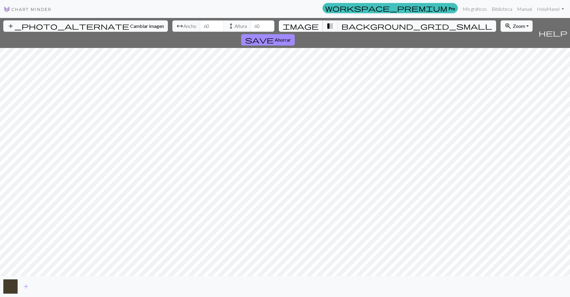
click at [319, 30] on span "image" at bounding box center [301, 26] width 36 height 8
click at [200, 25] on input "72" at bounding box center [212, 25] width 24 height 11
click at [200, 25] on input "83" at bounding box center [212, 25] width 24 height 11
click at [200, 25] on input "84" at bounding box center [212, 25] width 24 height 11
click at [200, 25] on input "85" at bounding box center [212, 25] width 24 height 11
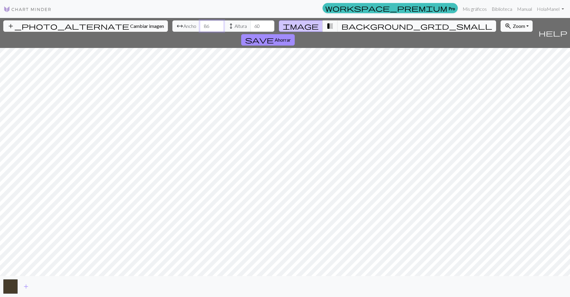
click at [200, 25] on input "86" at bounding box center [212, 25] width 24 height 11
click at [200, 25] on input "87" at bounding box center [212, 25] width 24 height 11
click at [200, 25] on input "88" at bounding box center [212, 25] width 24 height 11
click at [200, 25] on input "89" at bounding box center [212, 25] width 24 height 11
type input "90"
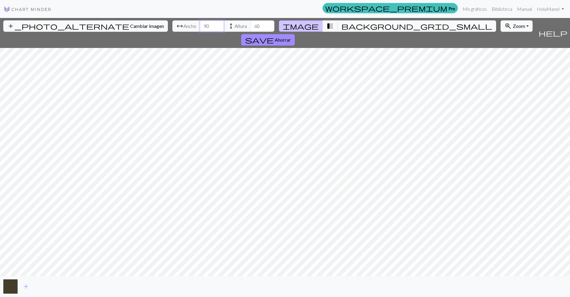
click at [200, 25] on input "90" at bounding box center [212, 25] width 24 height 11
click at [334, 30] on span "transition_fade" at bounding box center [329, 26] width 7 height 8
click at [355, 29] on button "background_grid_small" at bounding box center [417, 25] width 159 height 11
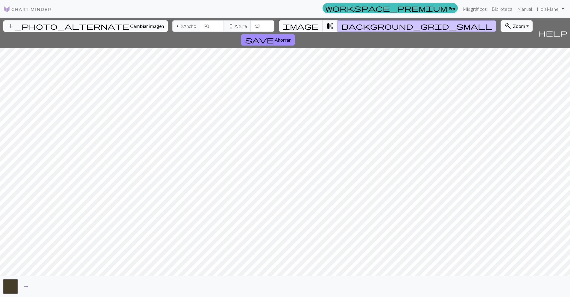
click at [33, 288] on button "add" at bounding box center [26, 285] width 15 height 11
click at [45, 286] on span "add" at bounding box center [42, 286] width 7 height 8
click at [62, 286] on span "add" at bounding box center [58, 286] width 7 height 8
drag, startPoint x: 75, startPoint y: 284, endPoint x: 77, endPoint y: 287, distance: 4.0
click at [77, 287] on span "add" at bounding box center [74, 286] width 7 height 8
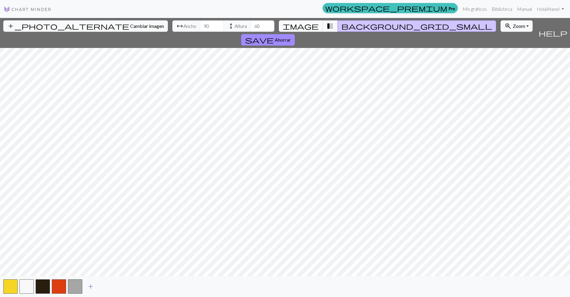
click at [93, 285] on span "add" at bounding box center [90, 286] width 7 height 8
click at [108, 286] on span "add" at bounding box center [106, 286] width 7 height 8
click at [127, 287] on span "add" at bounding box center [122, 286] width 7 height 8
click at [139, 288] on span "add" at bounding box center [139, 286] width 7 height 8
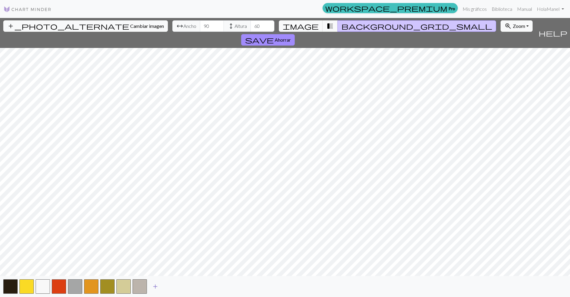
click at [155, 289] on span "add" at bounding box center [155, 286] width 7 height 8
click at [172, 290] on span "add" at bounding box center [171, 286] width 7 height 8
click at [191, 290] on span "add" at bounding box center [187, 286] width 7 height 8
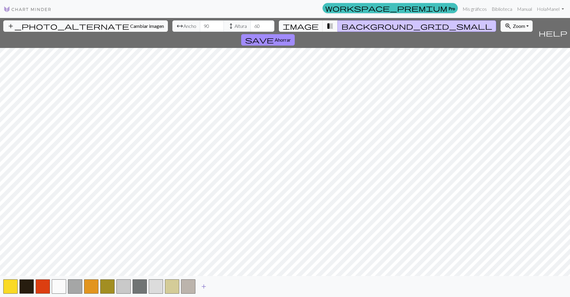
click at [207, 284] on span "add" at bounding box center [203, 286] width 7 height 8
click at [223, 285] on span "add" at bounding box center [219, 286] width 7 height 8
